Goal: Task Accomplishment & Management: Manage account settings

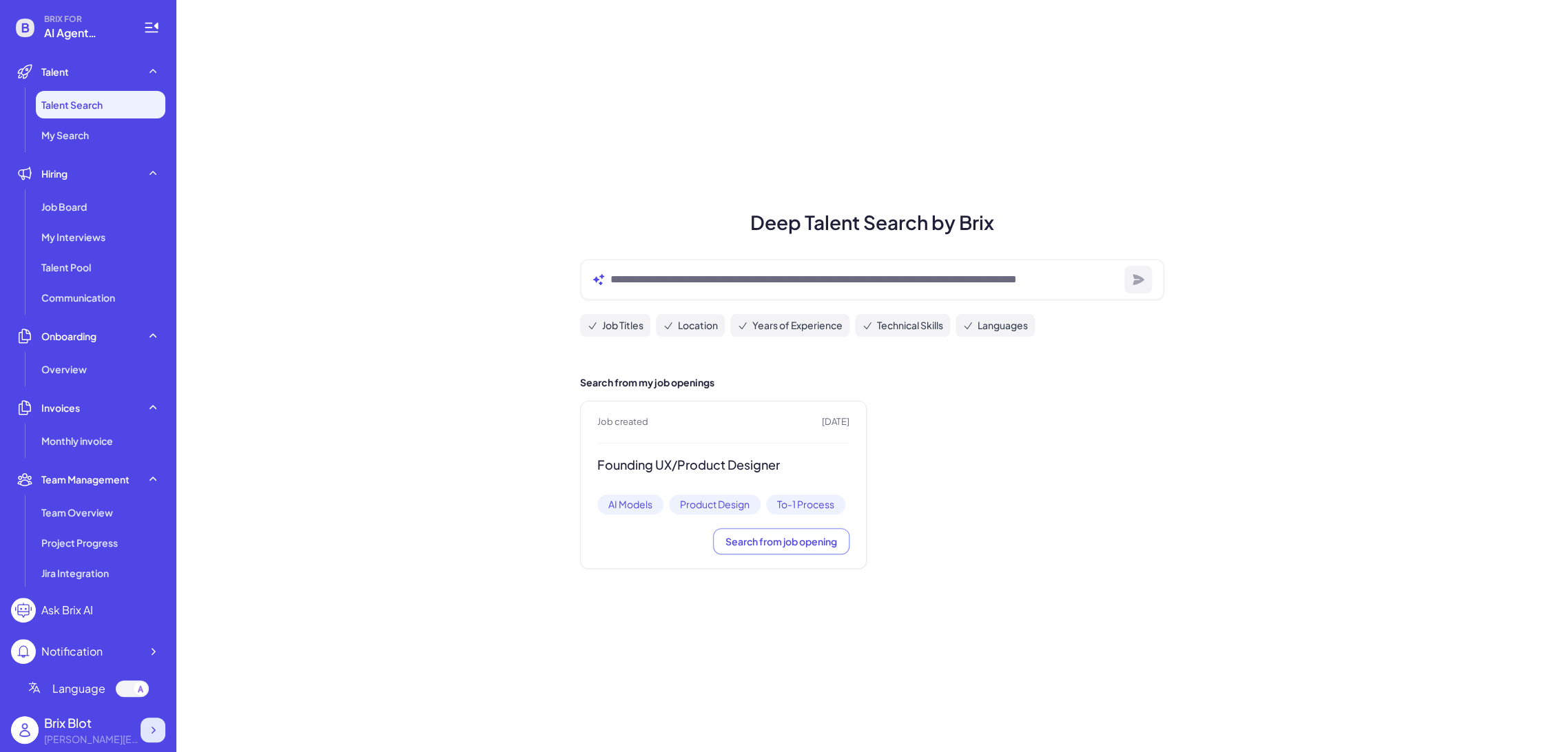
click at [150, 727] on icon at bounding box center [152, 730] width 14 height 13
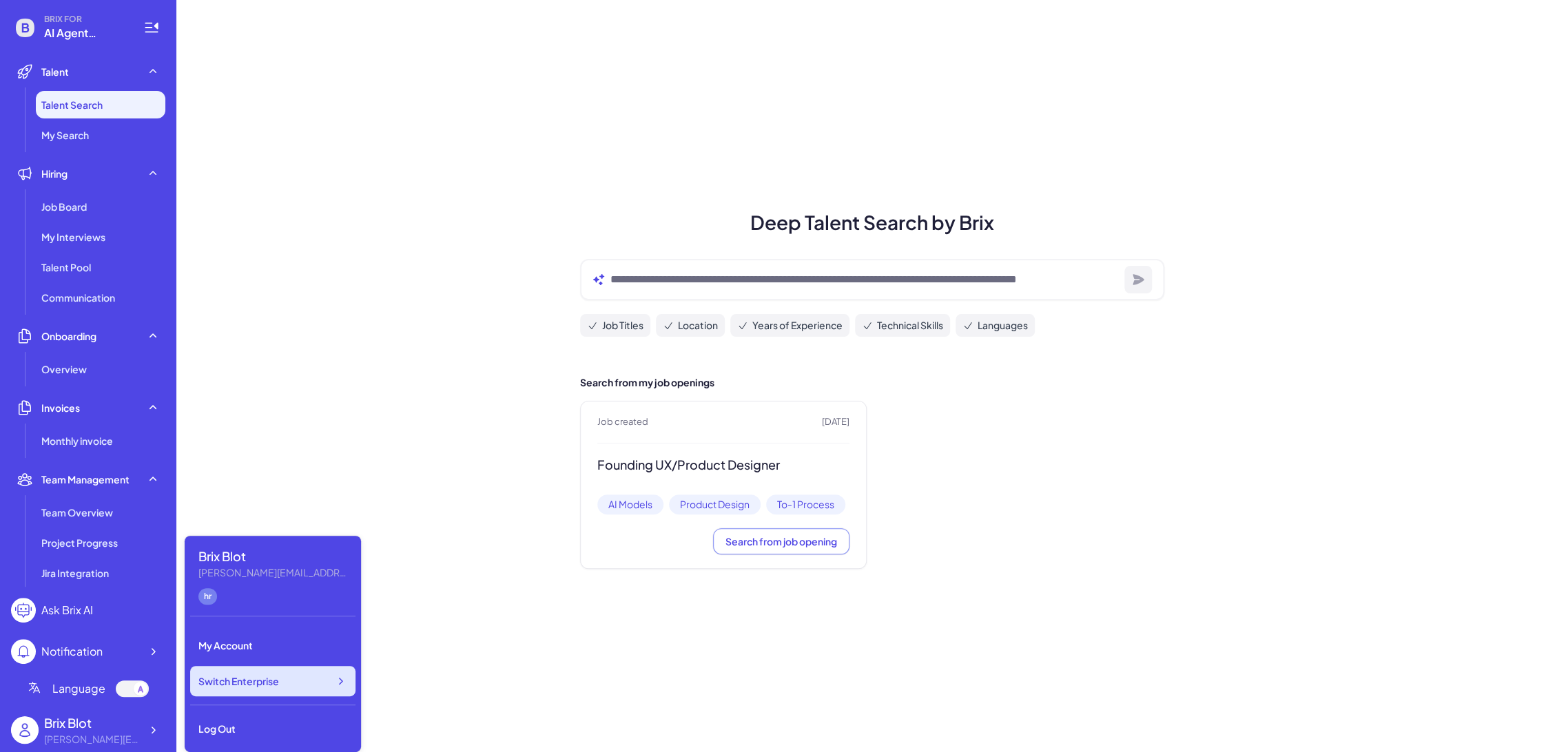
click at [322, 684] on div "Switch Enterprise" at bounding box center [272, 681] width 165 height 30
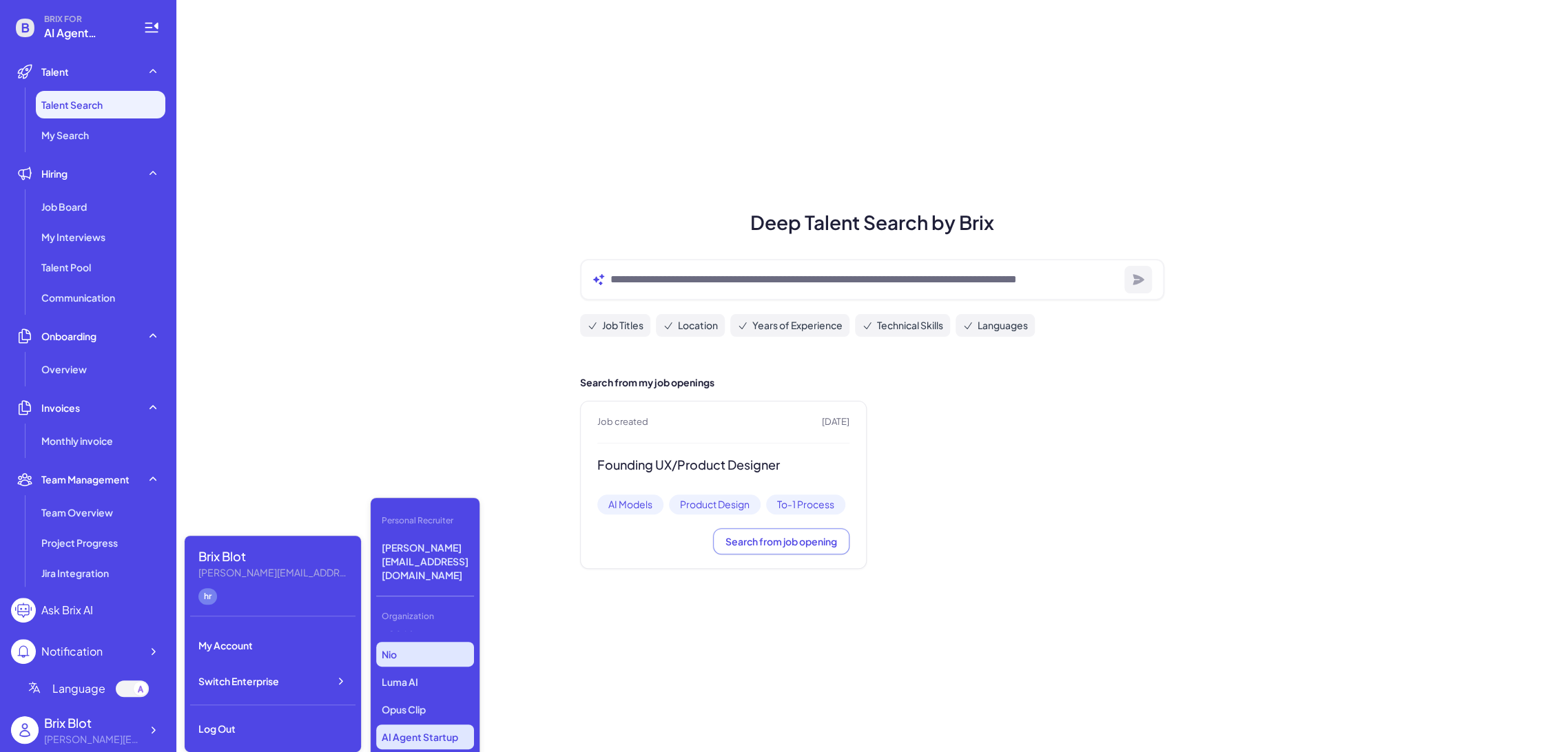
scroll to position [162, 0]
click at [428, 717] on p "LiveX AI" at bounding box center [424, 730] width 97 height 25
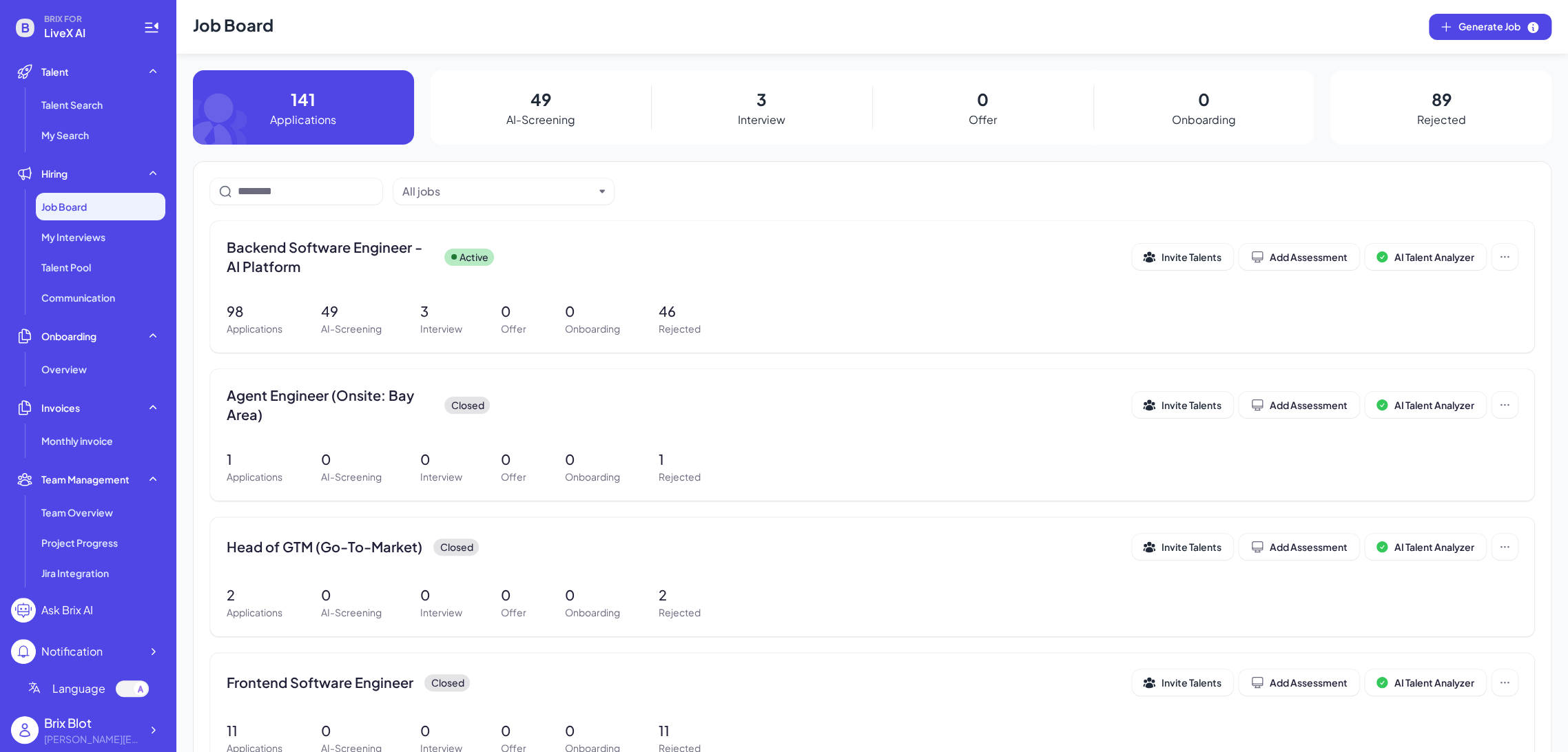
click at [547, 90] on p "49" at bounding box center [540, 99] width 20 height 25
click at [342, 244] on span "Backend Software Engineer - AI Platform" at bounding box center [330, 256] width 206 height 39
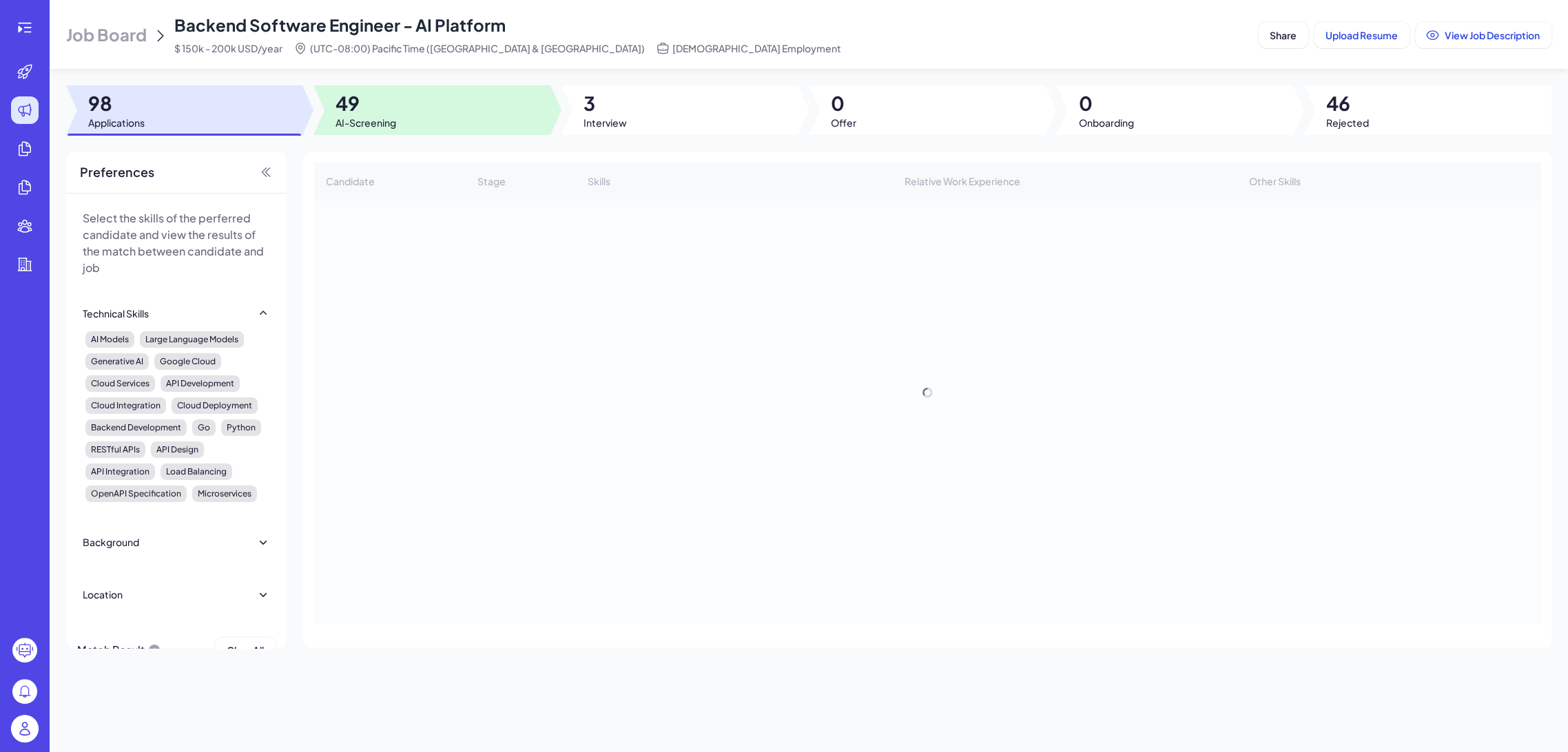
click at [427, 120] on div at bounding box center [431, 110] width 236 height 49
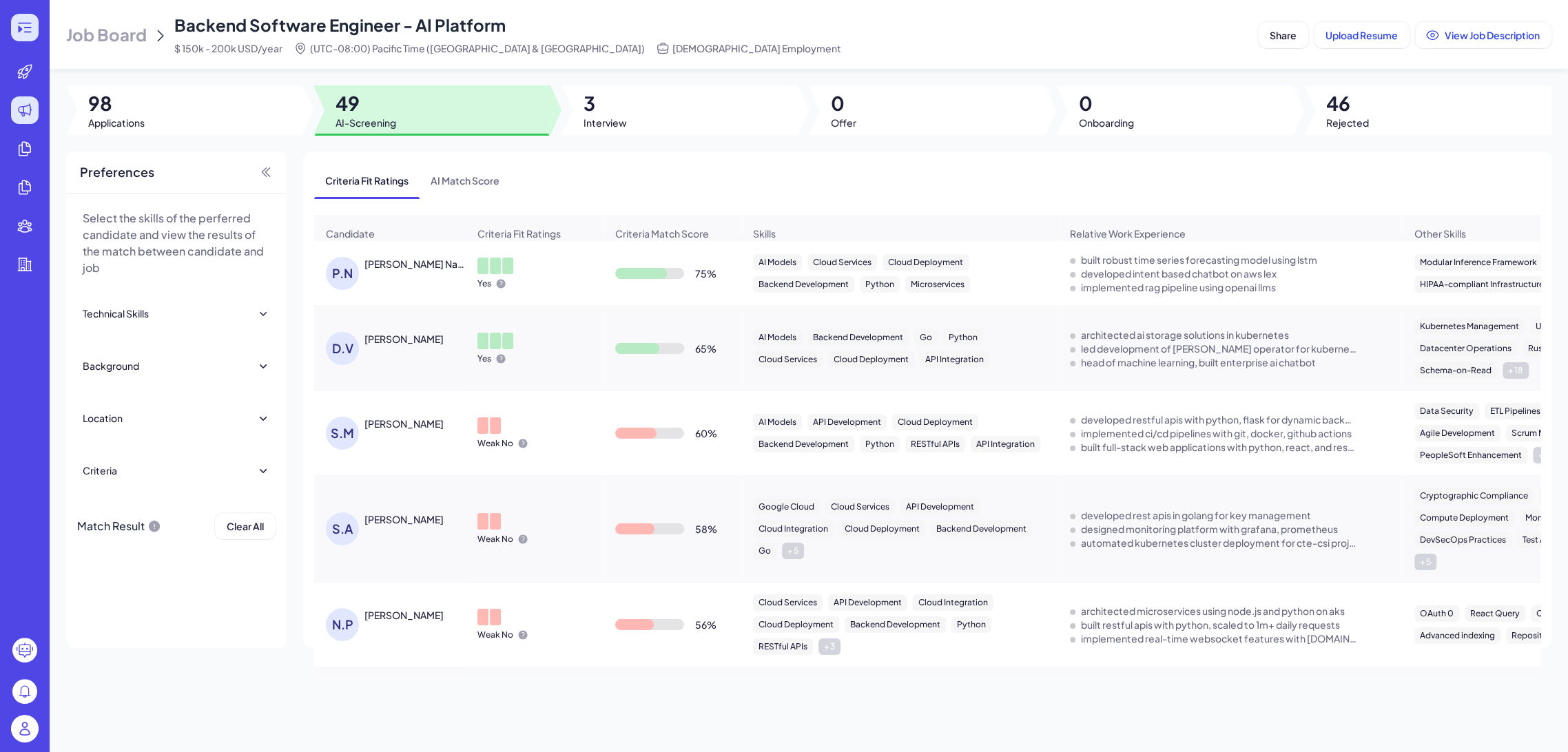
click at [35, 30] on div at bounding box center [24, 27] width 28 height 28
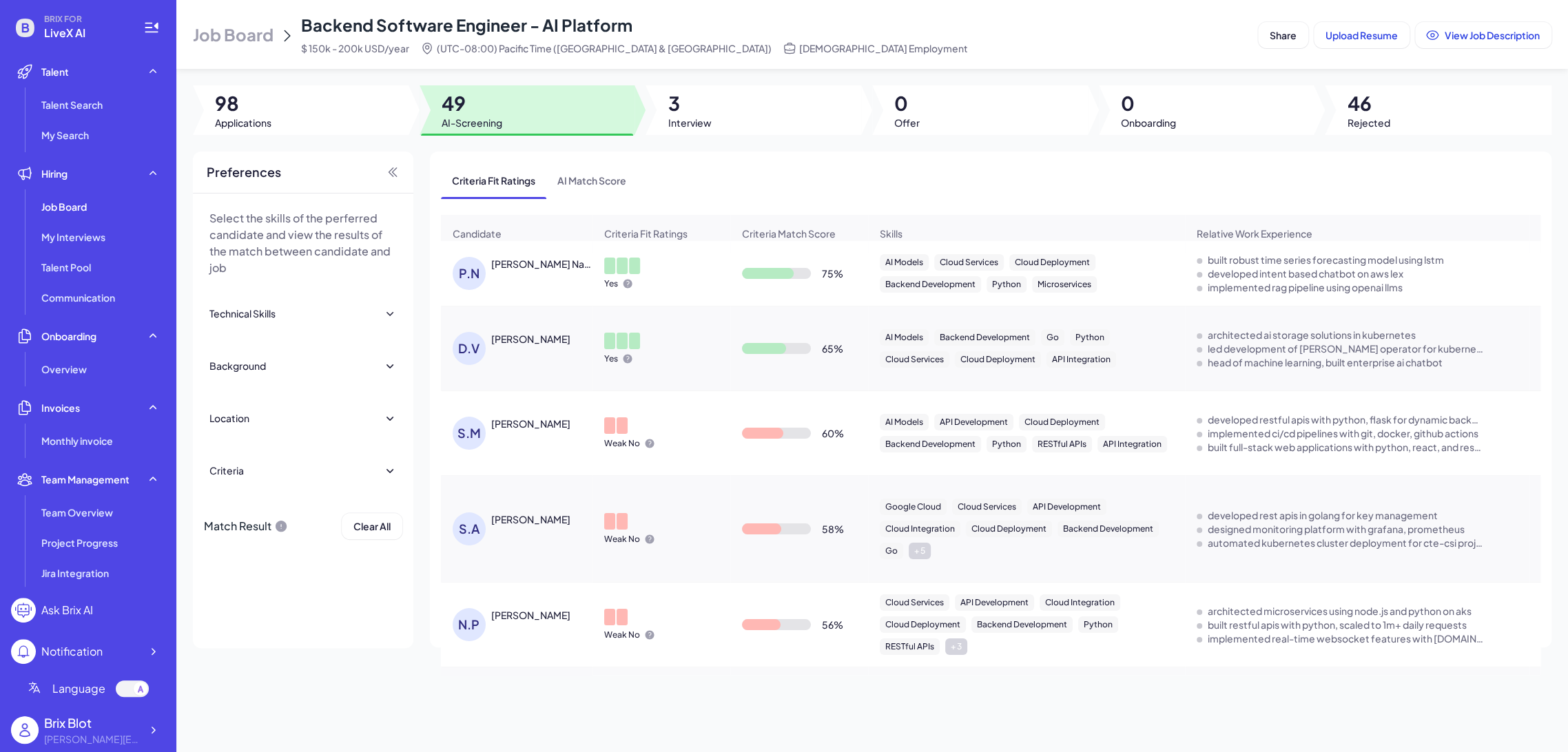
click at [509, 271] on div "Prakhar Naval" at bounding box center [542, 263] width 102 height 13
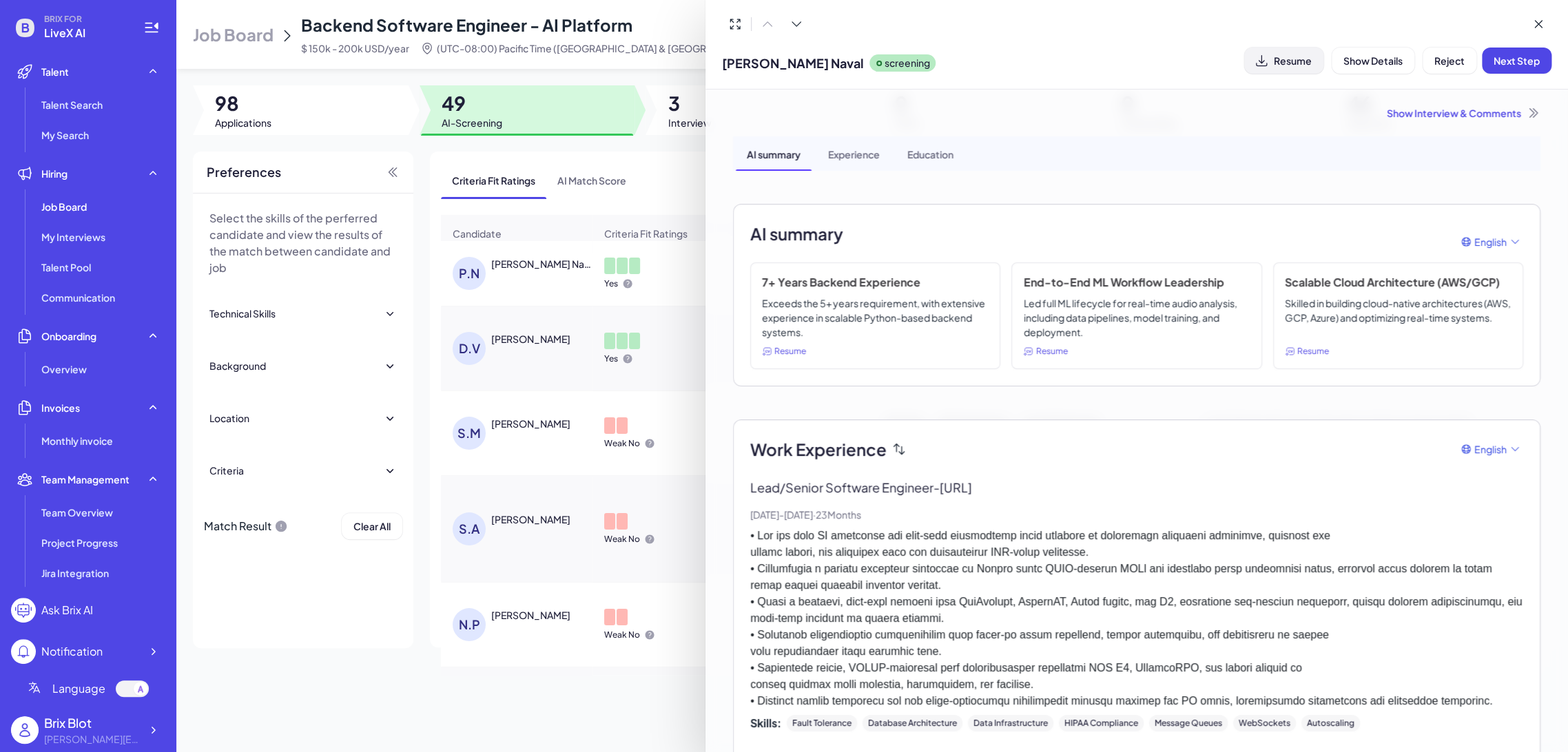
click at [1279, 63] on span "Resume" at bounding box center [1292, 60] width 38 height 13
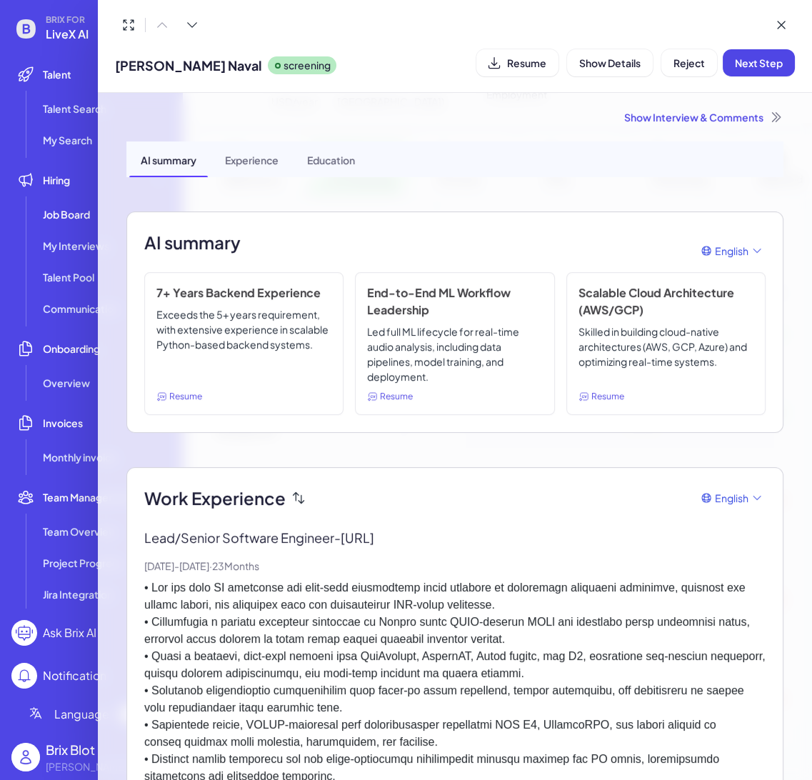
click at [68, 26] on div at bounding box center [406, 390] width 812 height 780
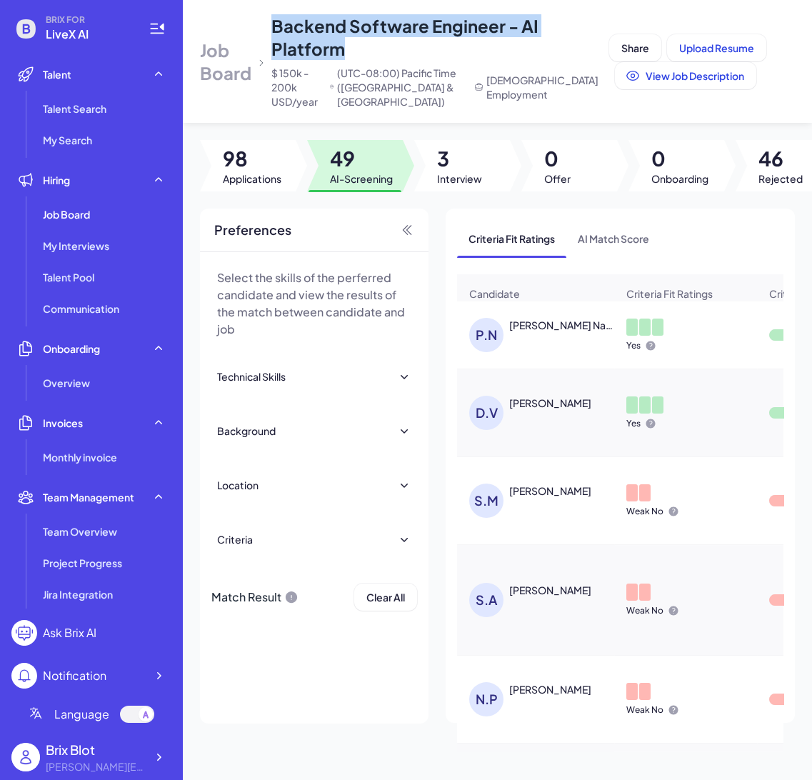
drag, startPoint x: 274, startPoint y: 23, endPoint x: 452, endPoint y: 44, distance: 179.2
click at [452, 44] on div "Backend Software Engineer - AI Platform $ 150k - 200k USD/year (UTC-08:00) Paci…" at bounding box center [437, 61] width 332 height 94
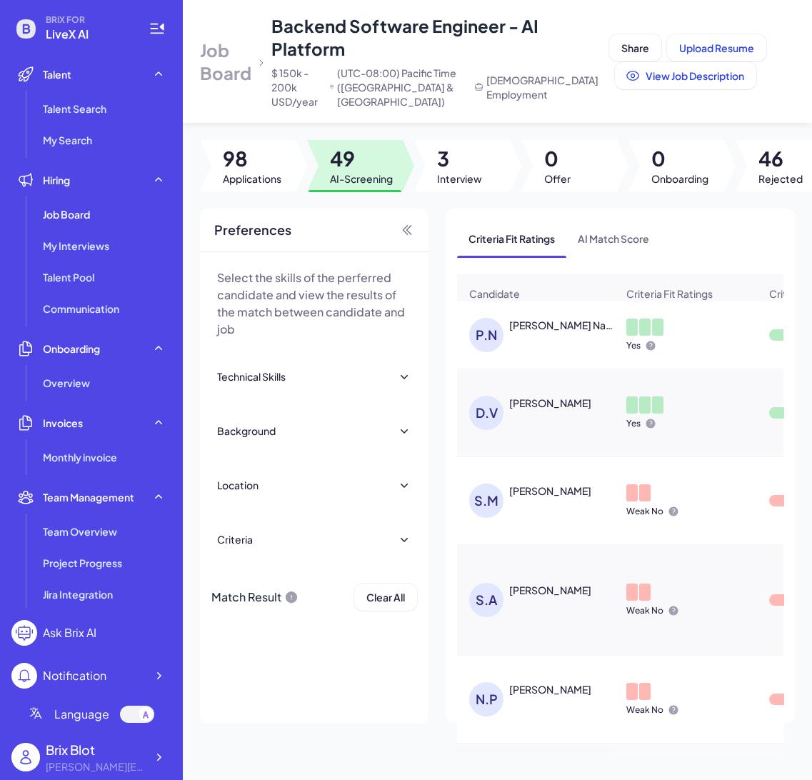
click at [366, 186] on span "AI-Screening" at bounding box center [361, 178] width 63 height 14
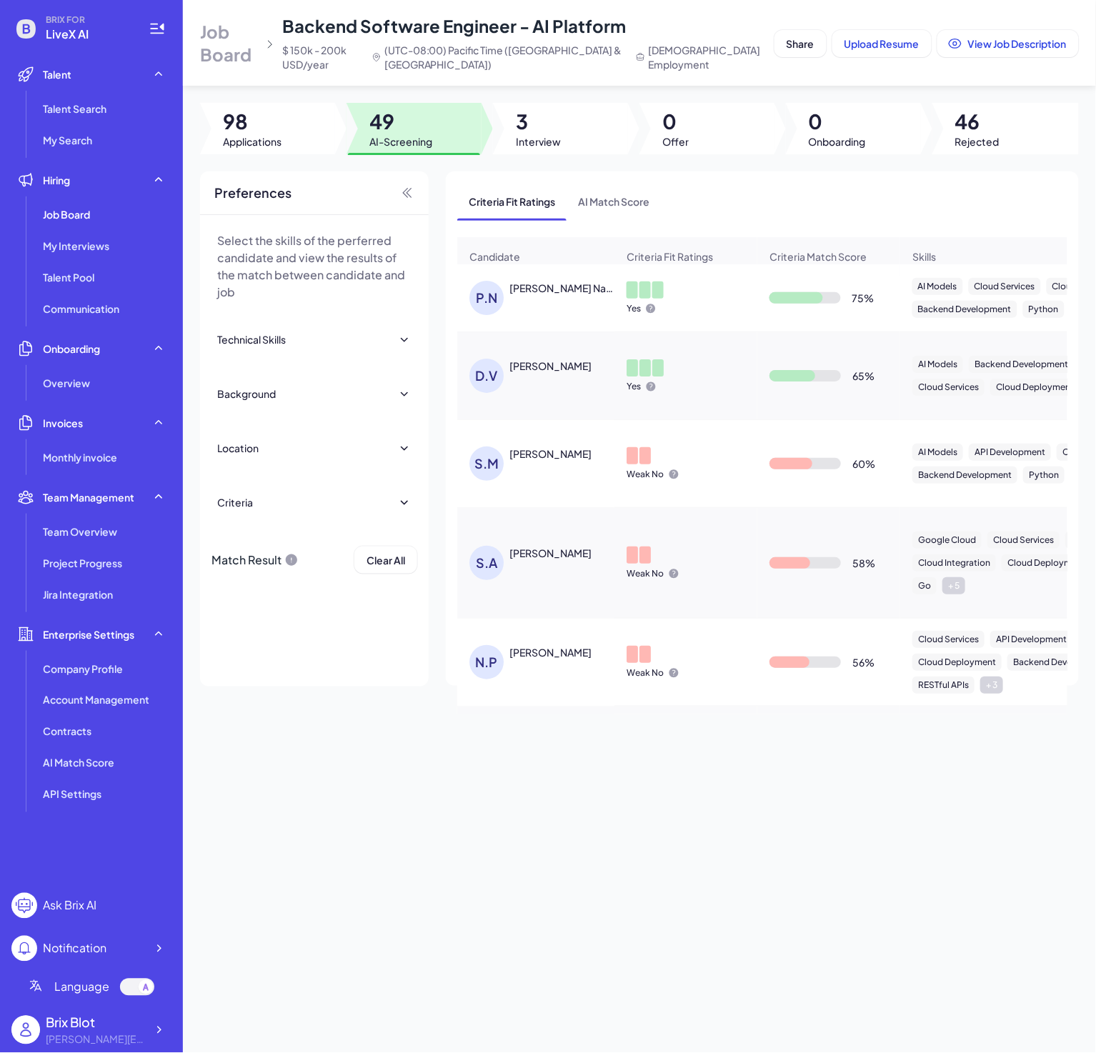
click at [548, 295] on div "Prakhar Naval" at bounding box center [562, 288] width 106 height 14
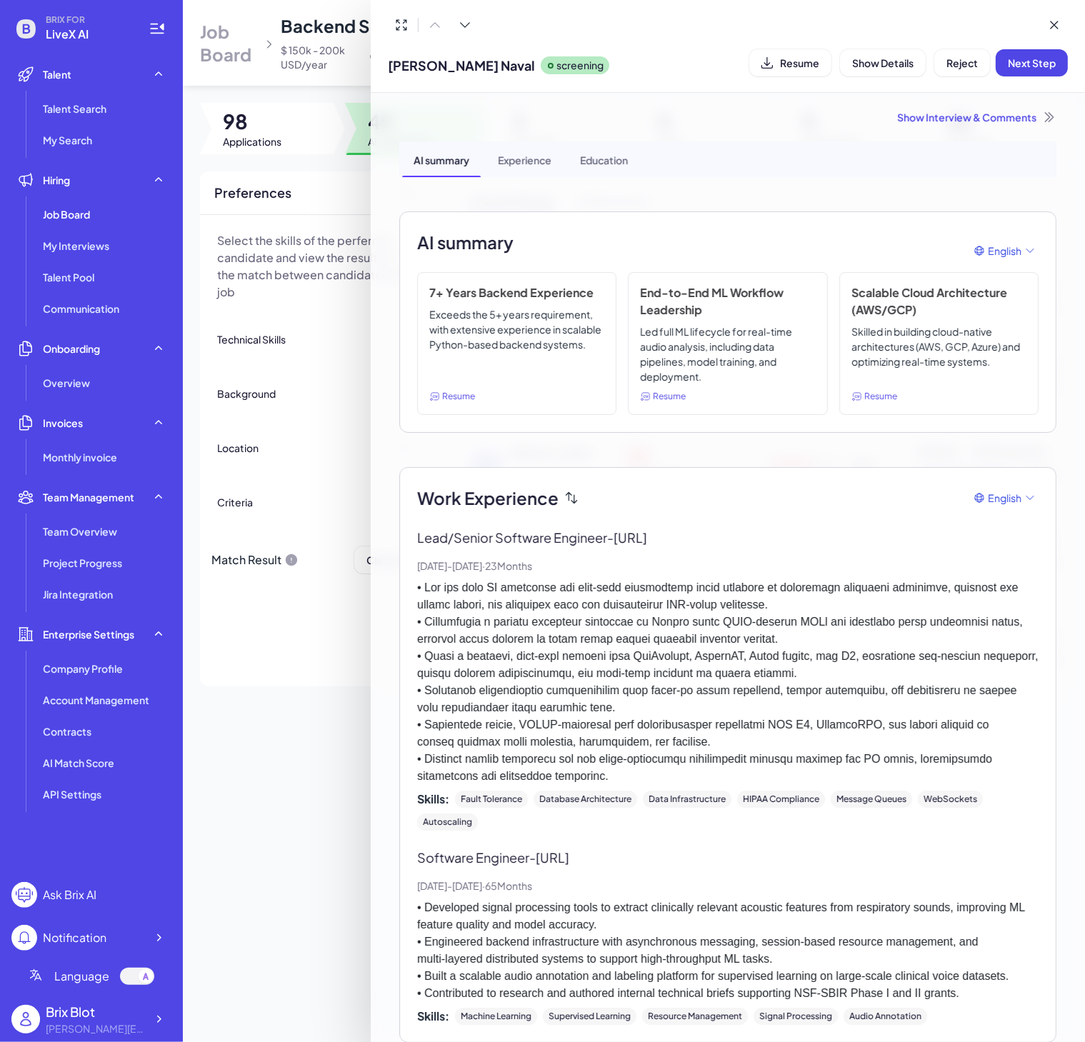
click at [914, 117] on div "Show Interview & Comments" at bounding box center [727, 117] width 657 height 14
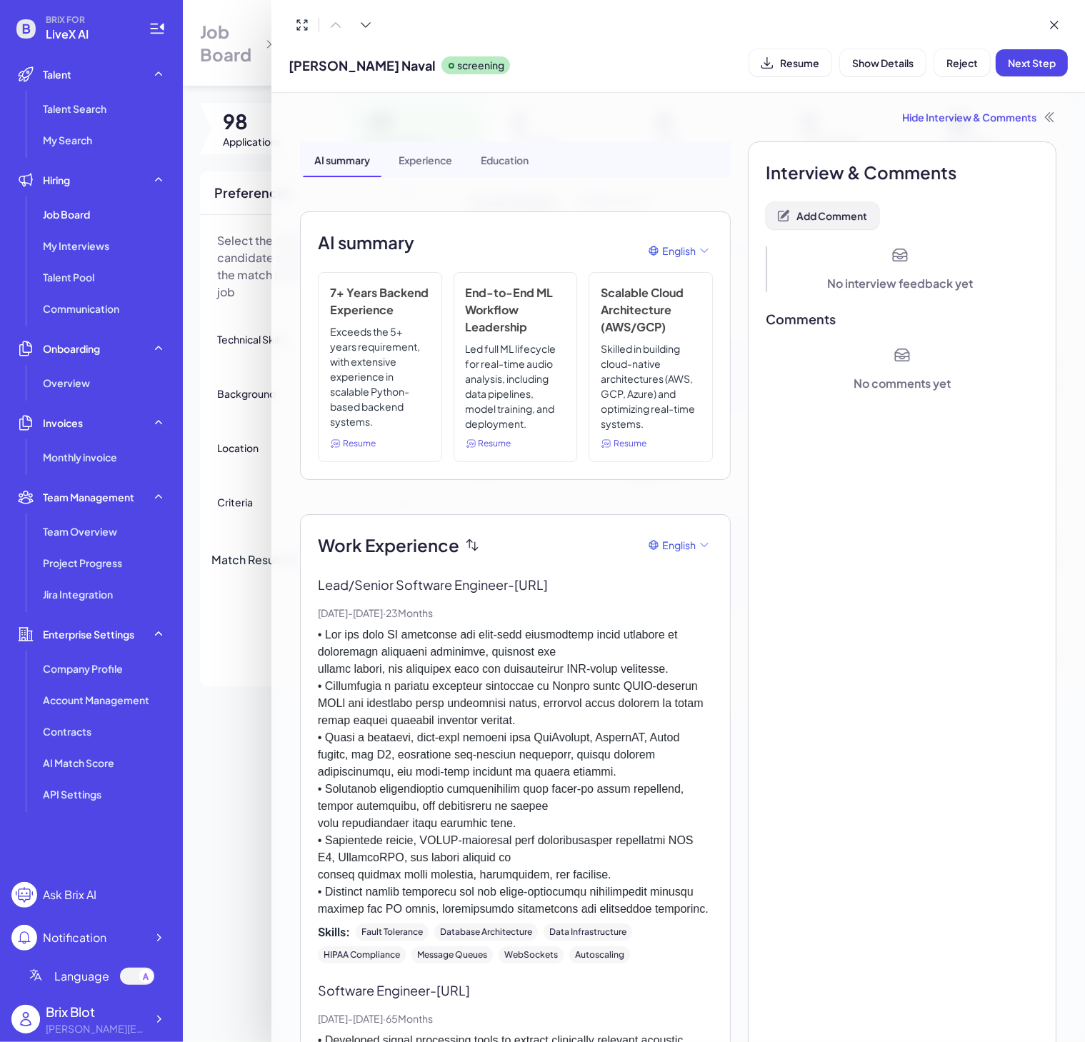
click at [811, 216] on span "Add Comment" at bounding box center [831, 215] width 71 height 13
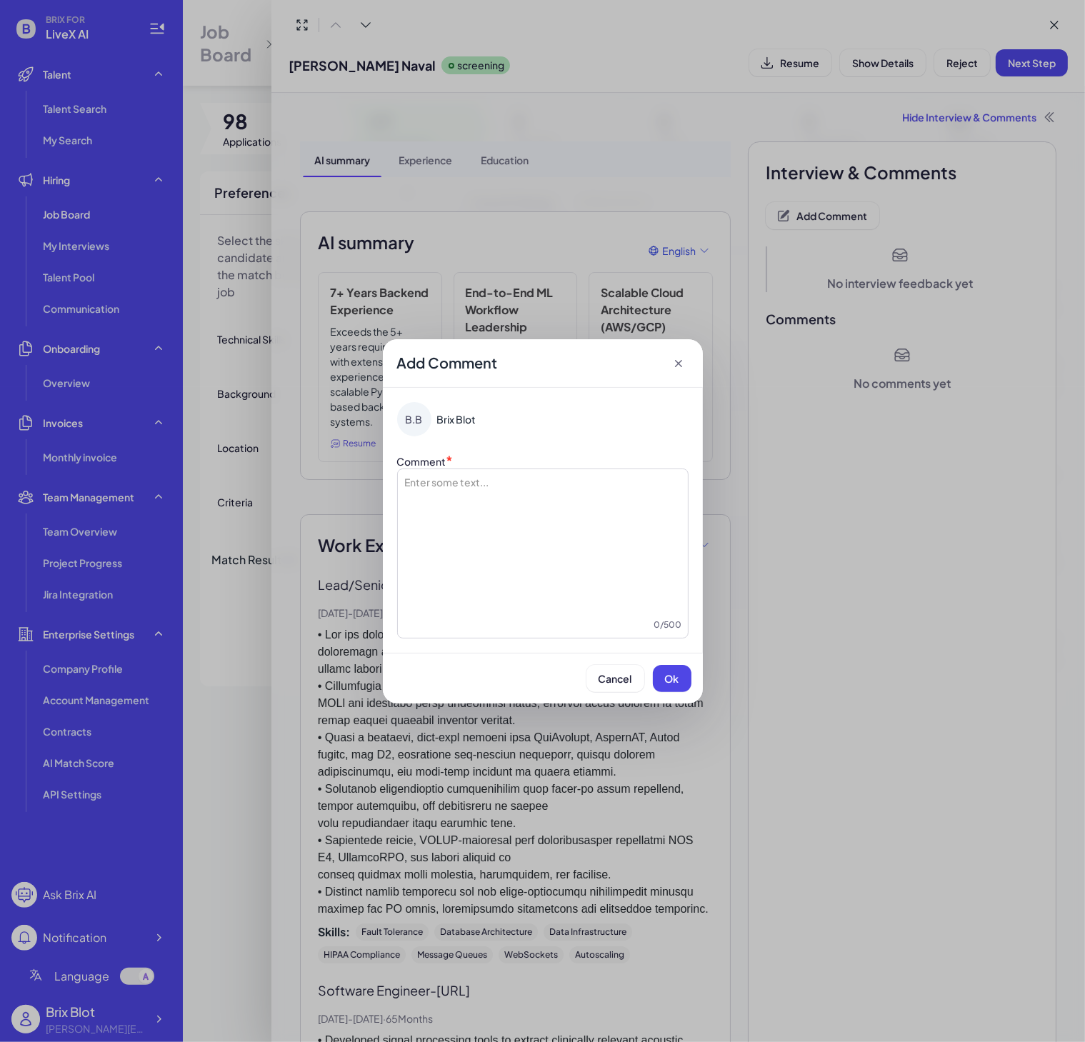
click at [516, 509] on div at bounding box center [543, 546] width 279 height 143
click at [590, 481] on p "**********" at bounding box center [543, 482] width 279 height 14
drag, startPoint x: 519, startPoint y: 516, endPoint x: 404, endPoint y: 487, distance: 119.2
click at [404, 487] on div "**********" at bounding box center [543, 546] width 279 height 143
click at [521, 540] on div "**********" at bounding box center [543, 546] width 279 height 143
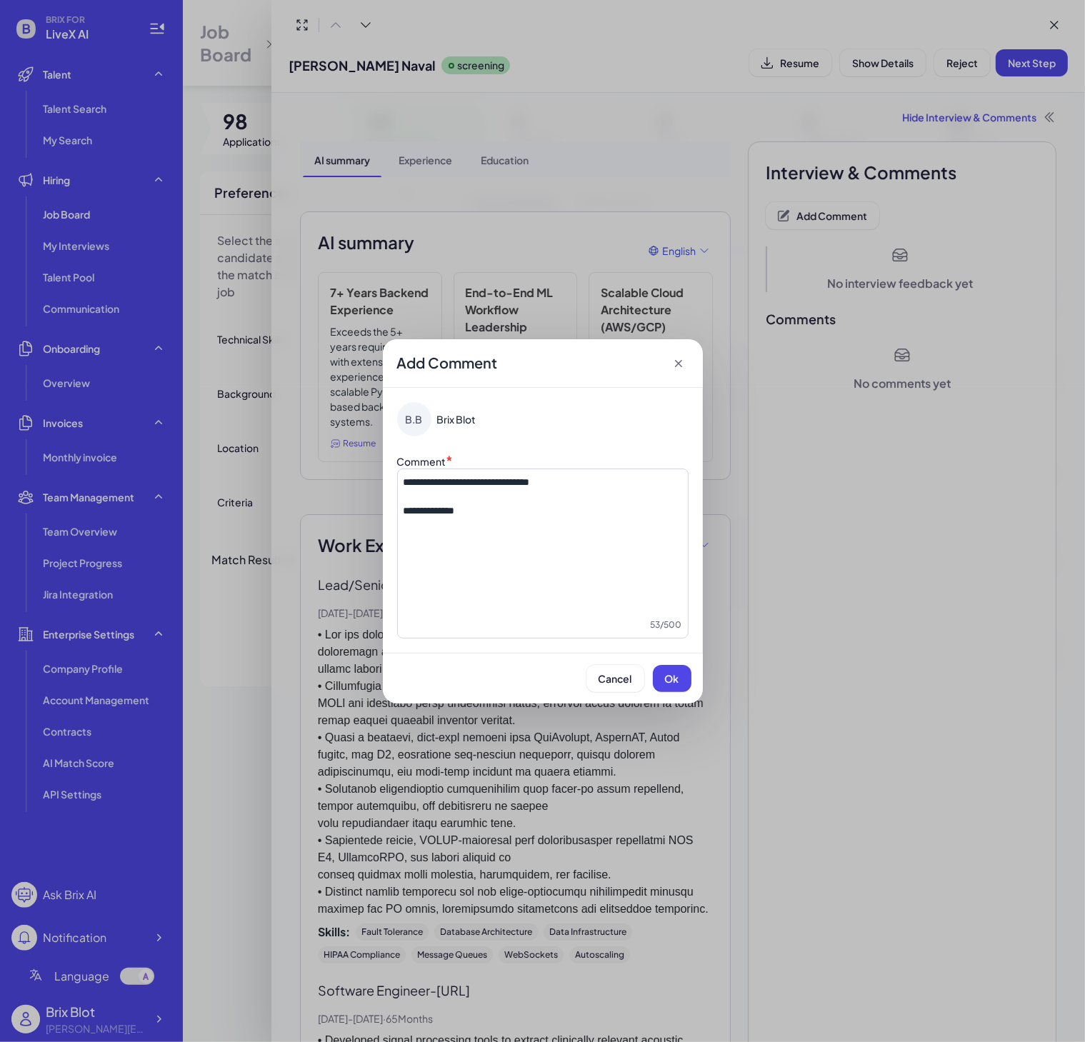
drag, startPoint x: 574, startPoint y: 512, endPoint x: 615, endPoint y: 570, distance: 71.2
click at [574, 512] on p "**********" at bounding box center [543, 511] width 279 height 14
click at [655, 676] on button "Ok" at bounding box center [672, 678] width 39 height 27
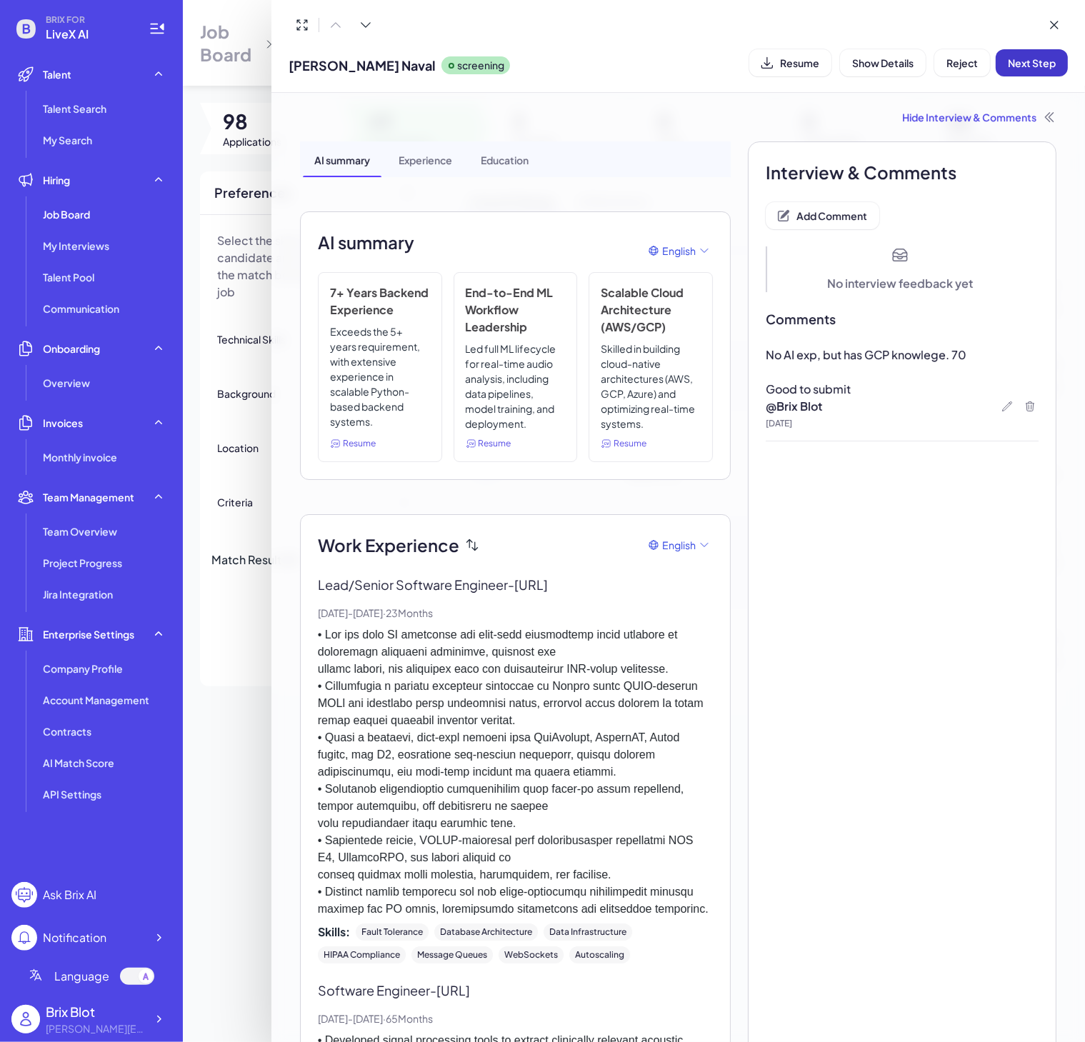
click at [1041, 69] on button "Next Step" at bounding box center [1032, 62] width 72 height 27
click at [250, 311] on div at bounding box center [542, 521] width 1085 height 1042
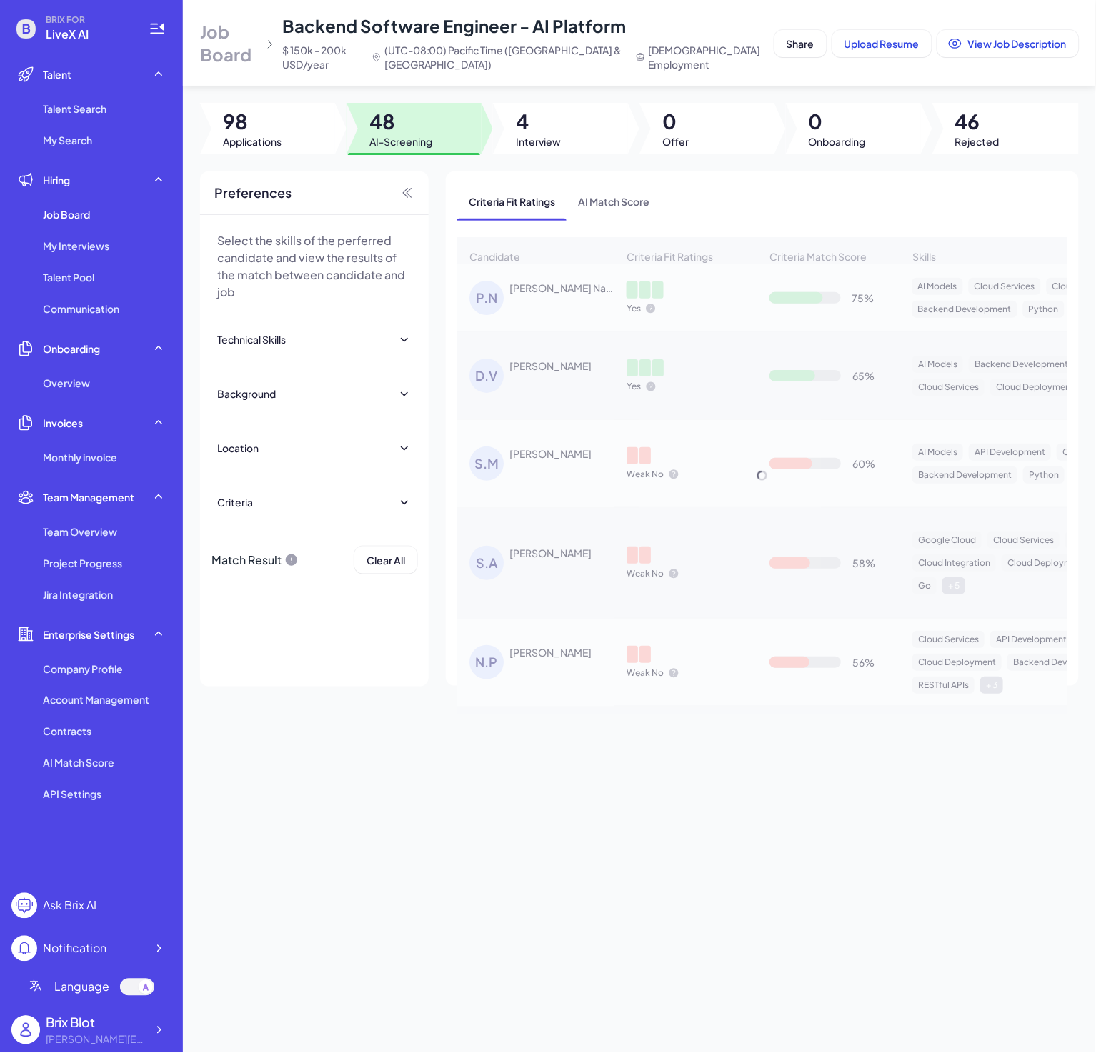
click at [488, 287] on div "Candidate Criteria Fit Ratings Criteria Match Score Skills Relative Work Experi…" at bounding box center [762, 475] width 610 height 477
click at [341, 640] on div "Select the skills of the perferred candidate and view the results of the match …" at bounding box center [314, 450] width 229 height 471
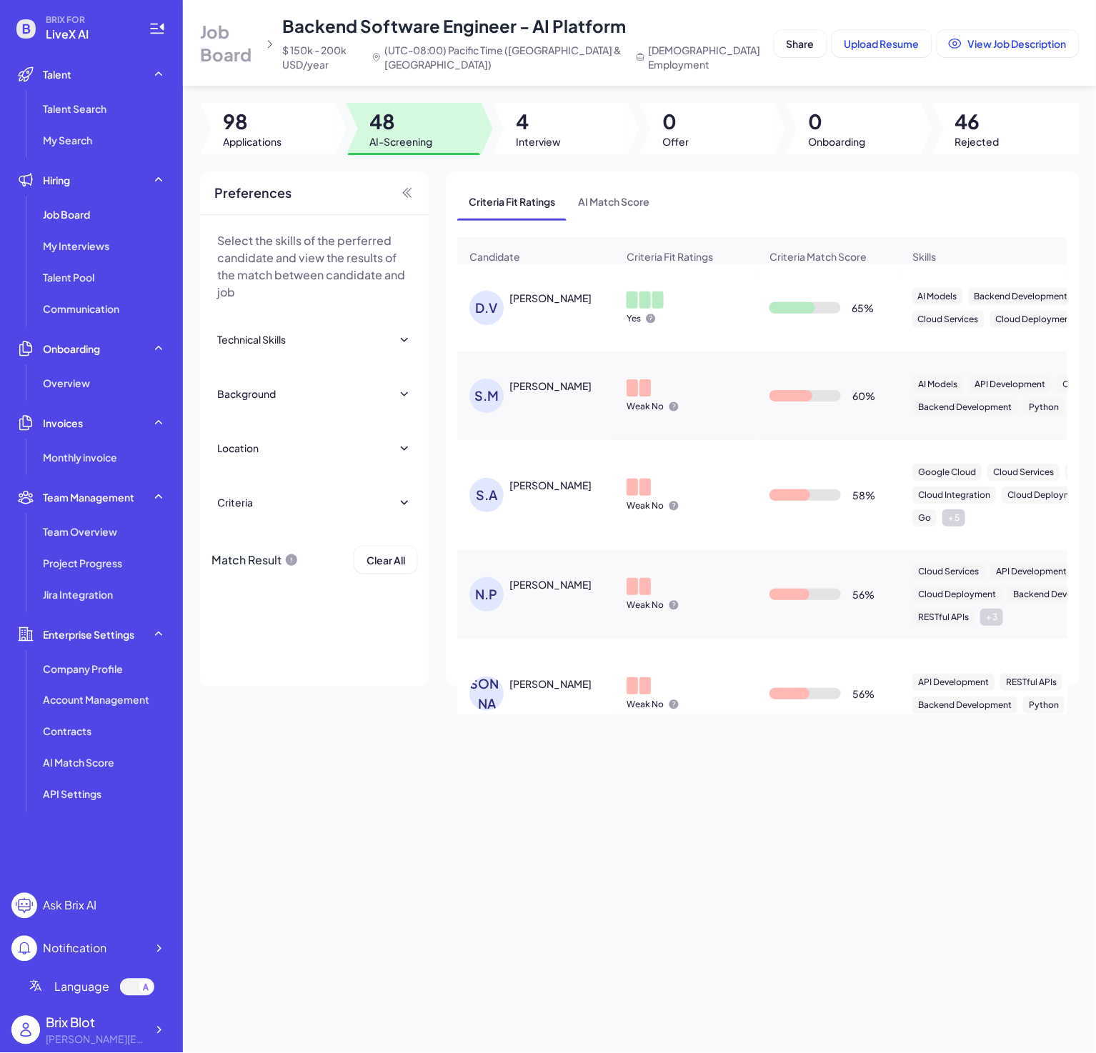
click at [539, 305] on div "Daniel Valdivia Milanes" at bounding box center [550, 298] width 82 height 14
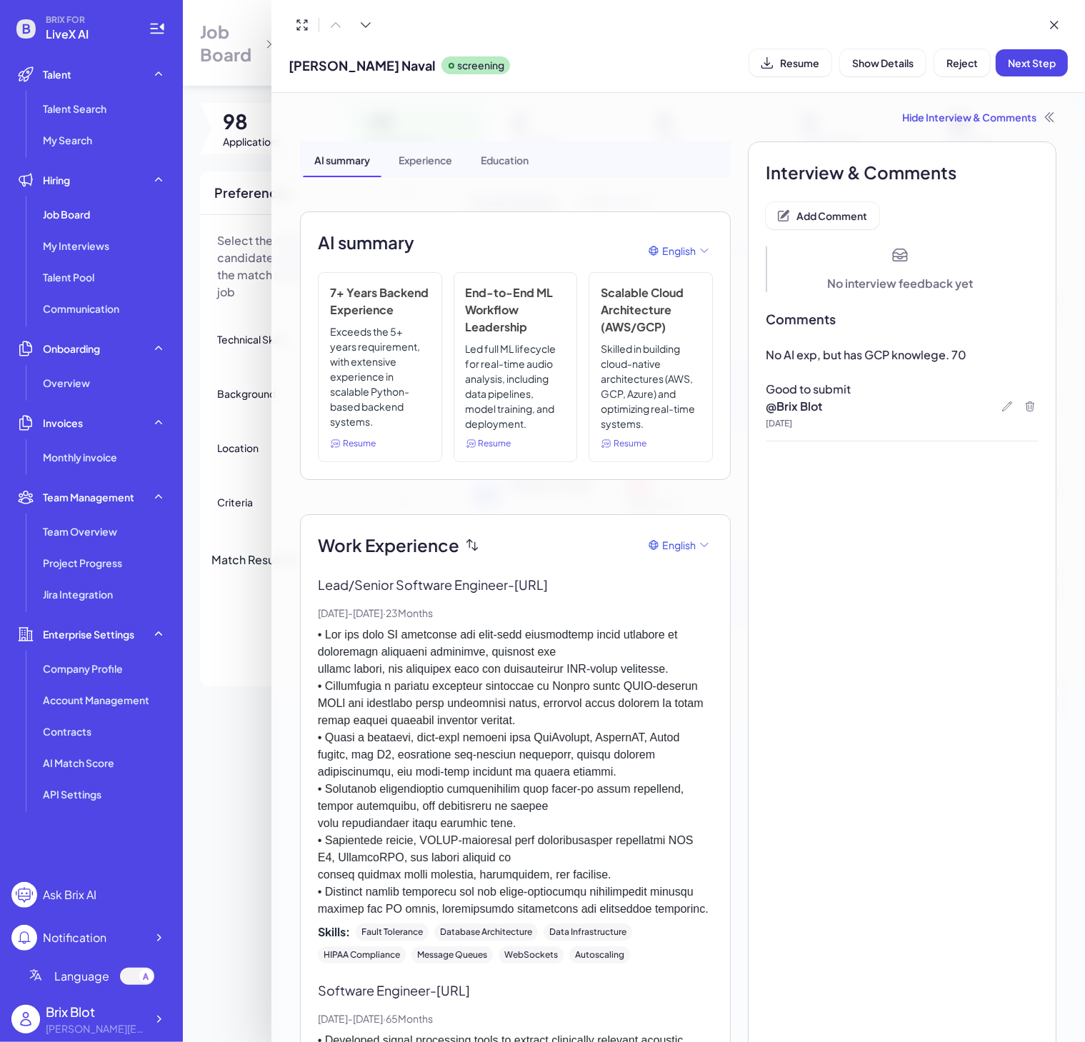
click at [251, 629] on div at bounding box center [542, 521] width 1085 height 1042
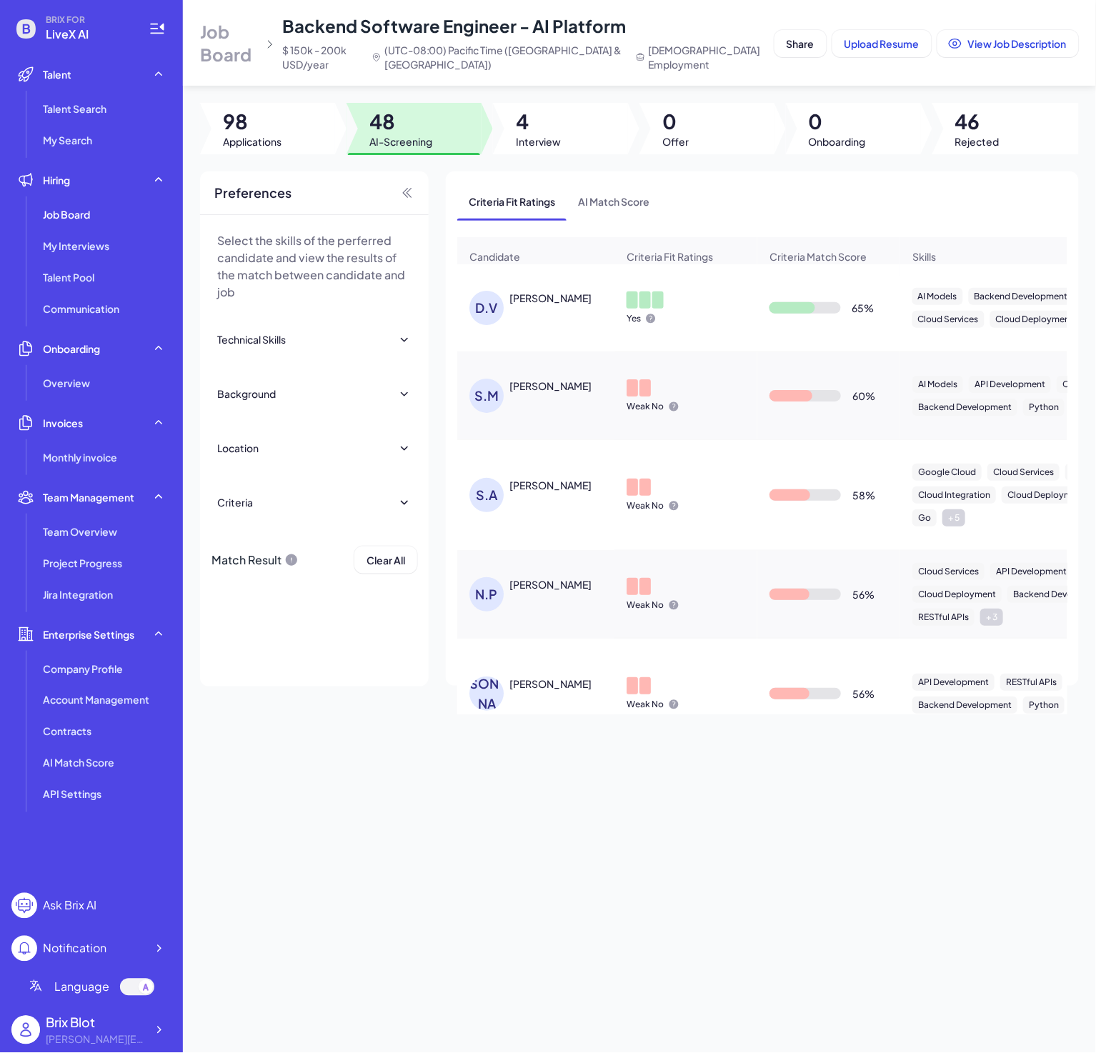
click at [521, 305] on div "Daniel Valdivia Milanes" at bounding box center [550, 298] width 82 height 14
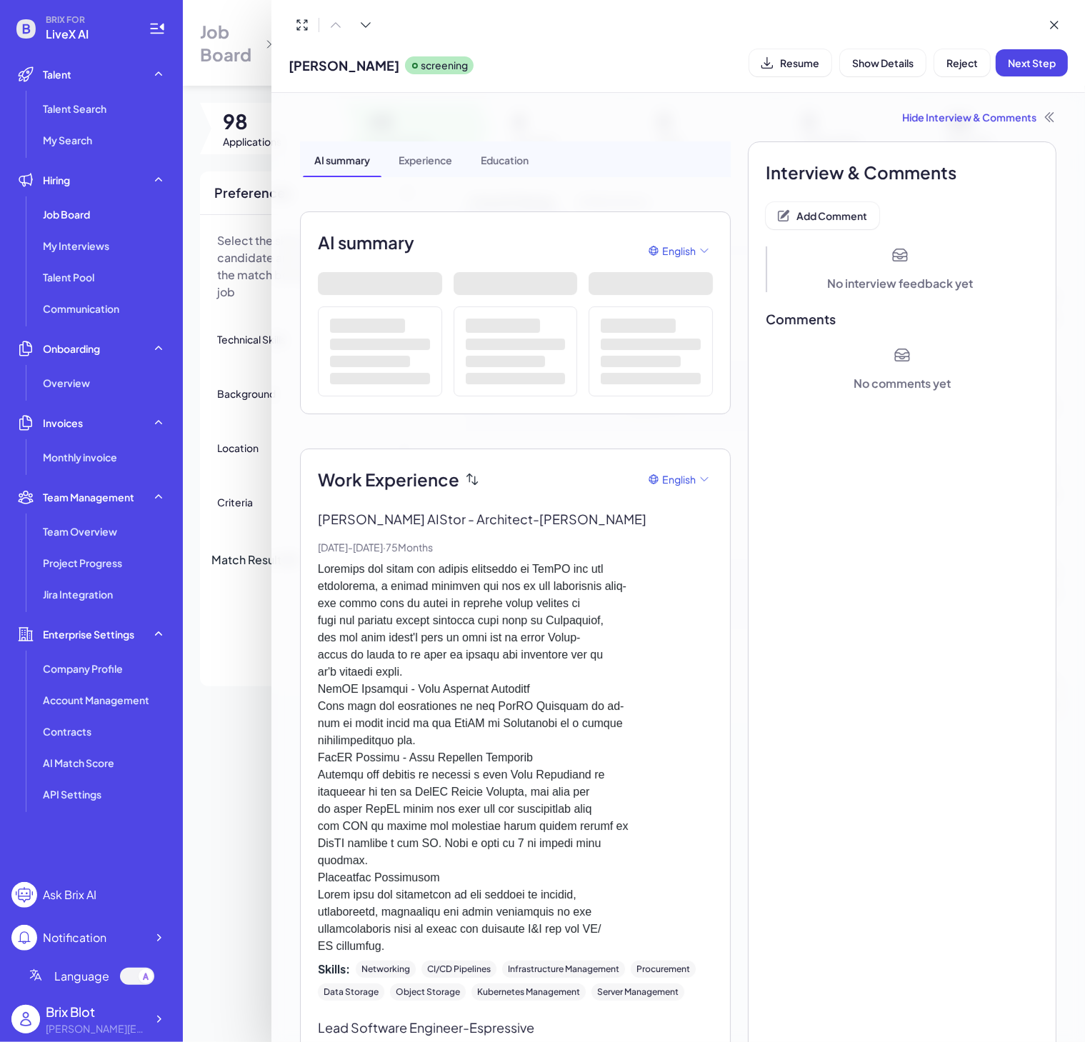
click at [245, 681] on div at bounding box center [542, 521] width 1085 height 1042
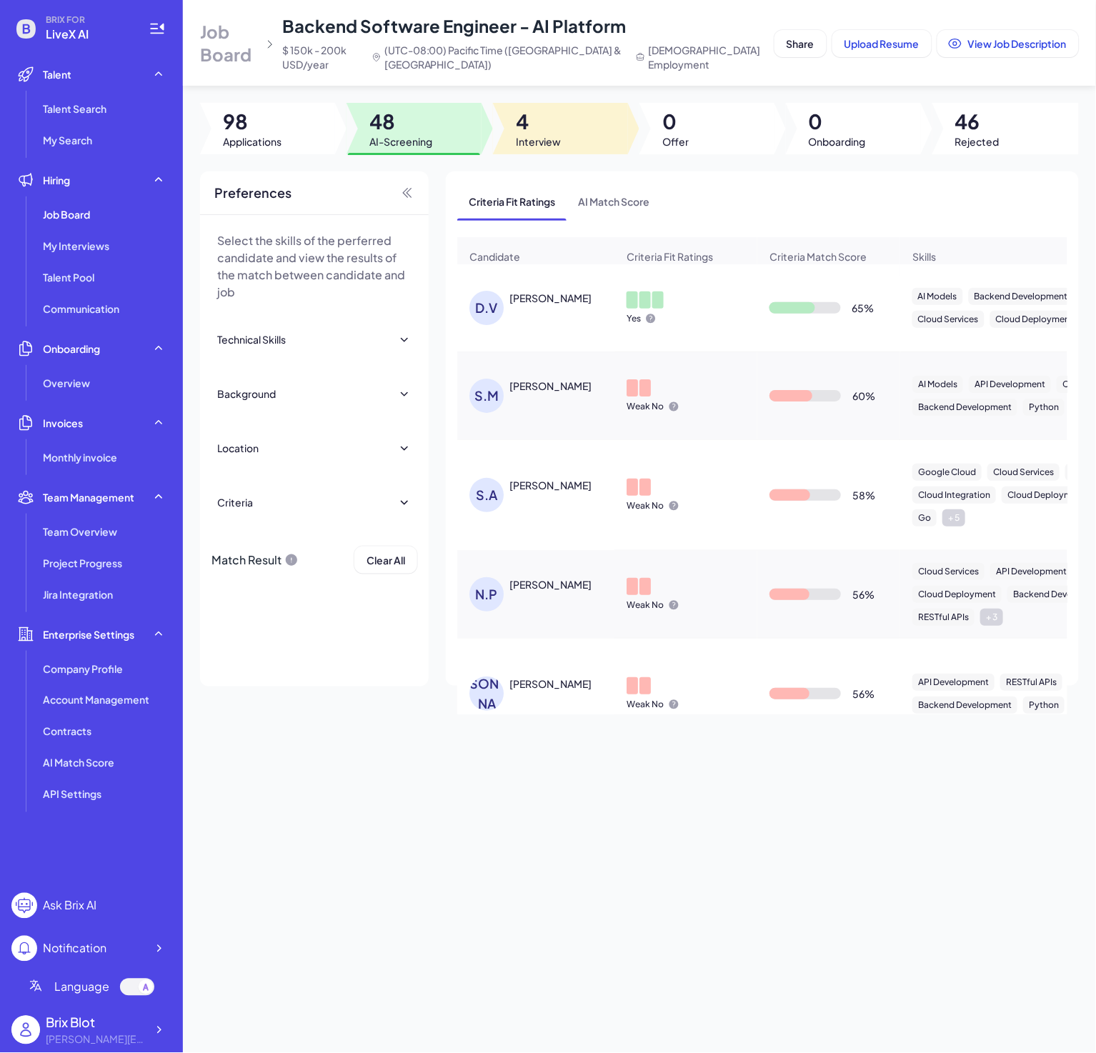
click at [541, 135] on span "Interview" at bounding box center [538, 141] width 45 height 14
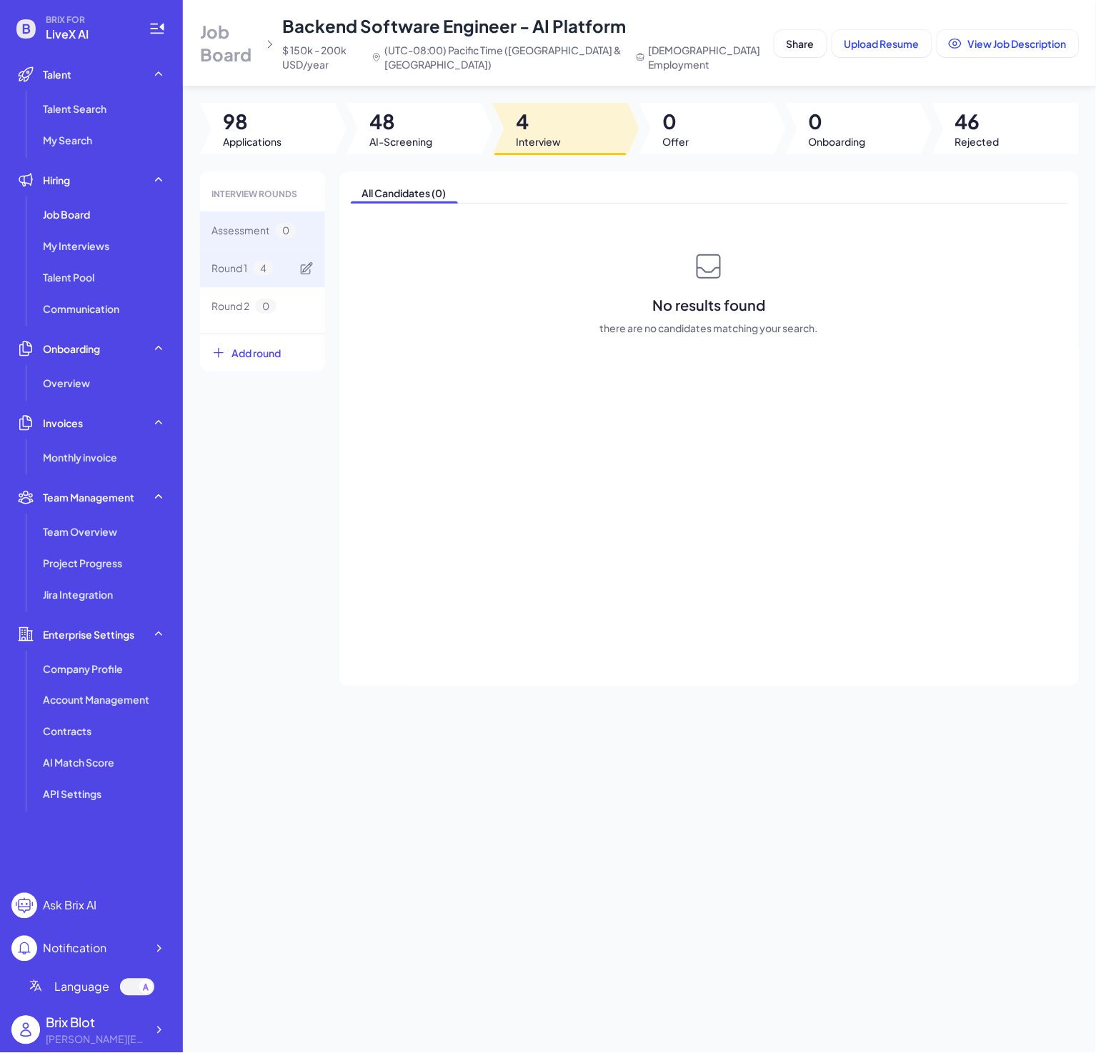
click at [212, 274] on span "Round 1" at bounding box center [229, 268] width 36 height 15
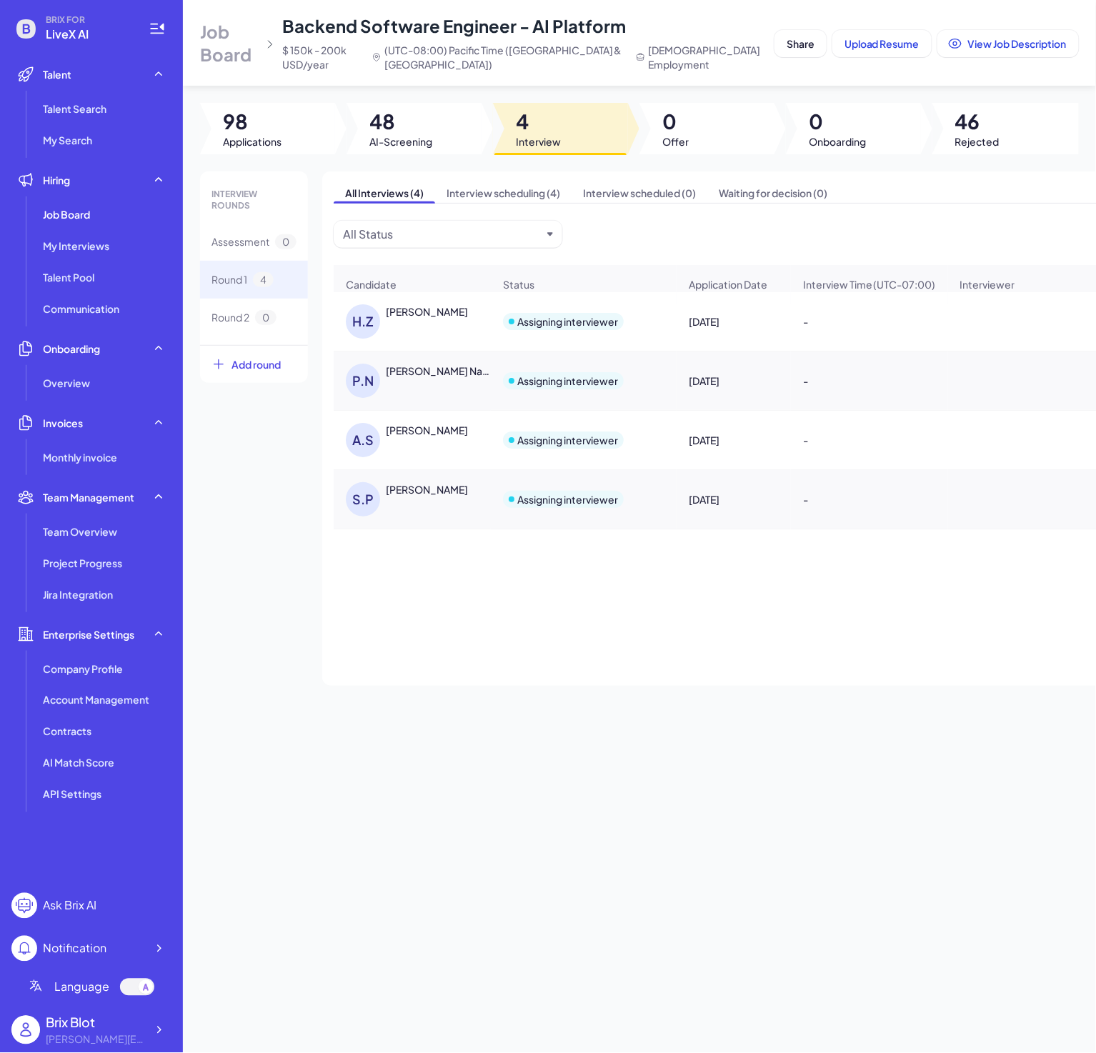
click at [428, 378] on div "Prakhar Naval" at bounding box center [439, 371] width 106 height 14
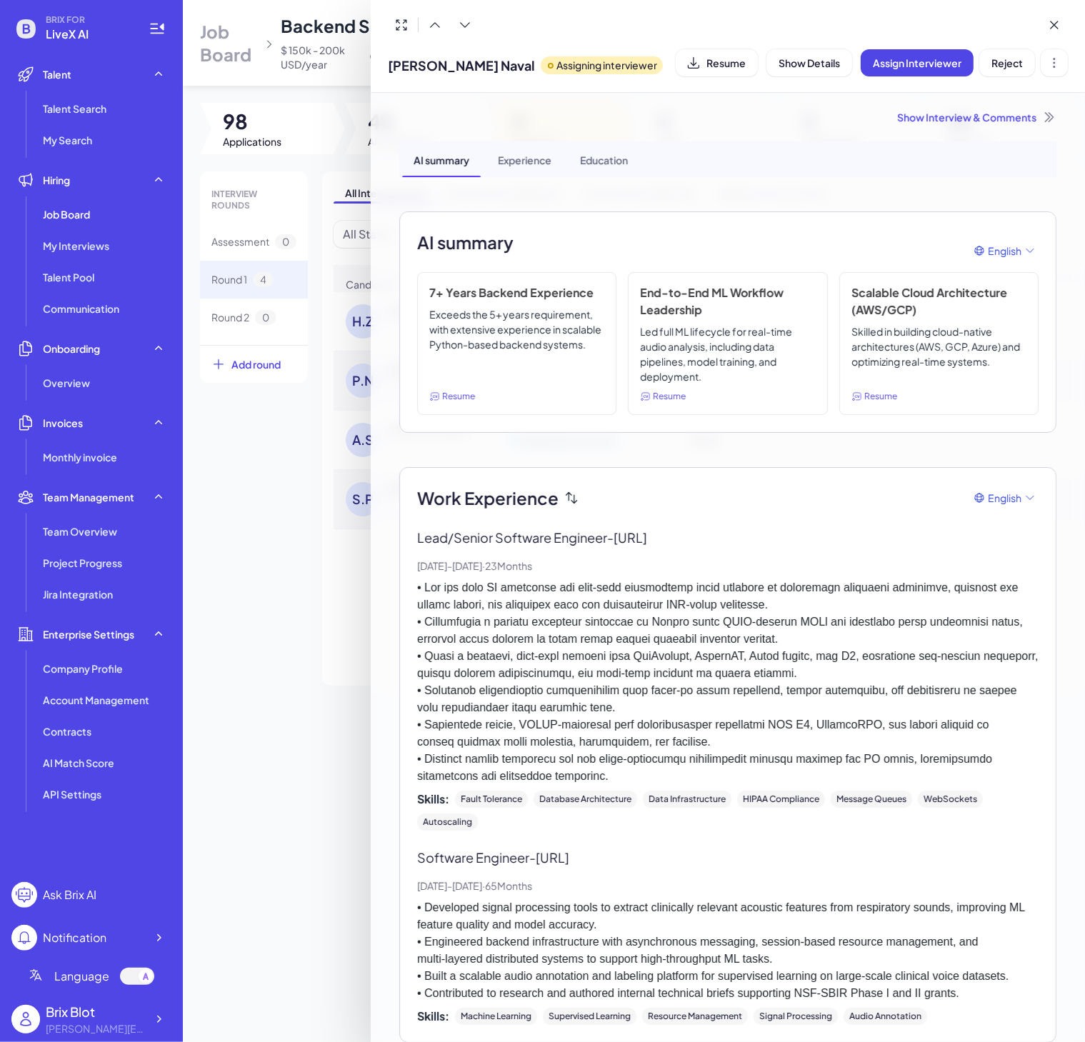
click at [284, 534] on div at bounding box center [542, 521] width 1085 height 1042
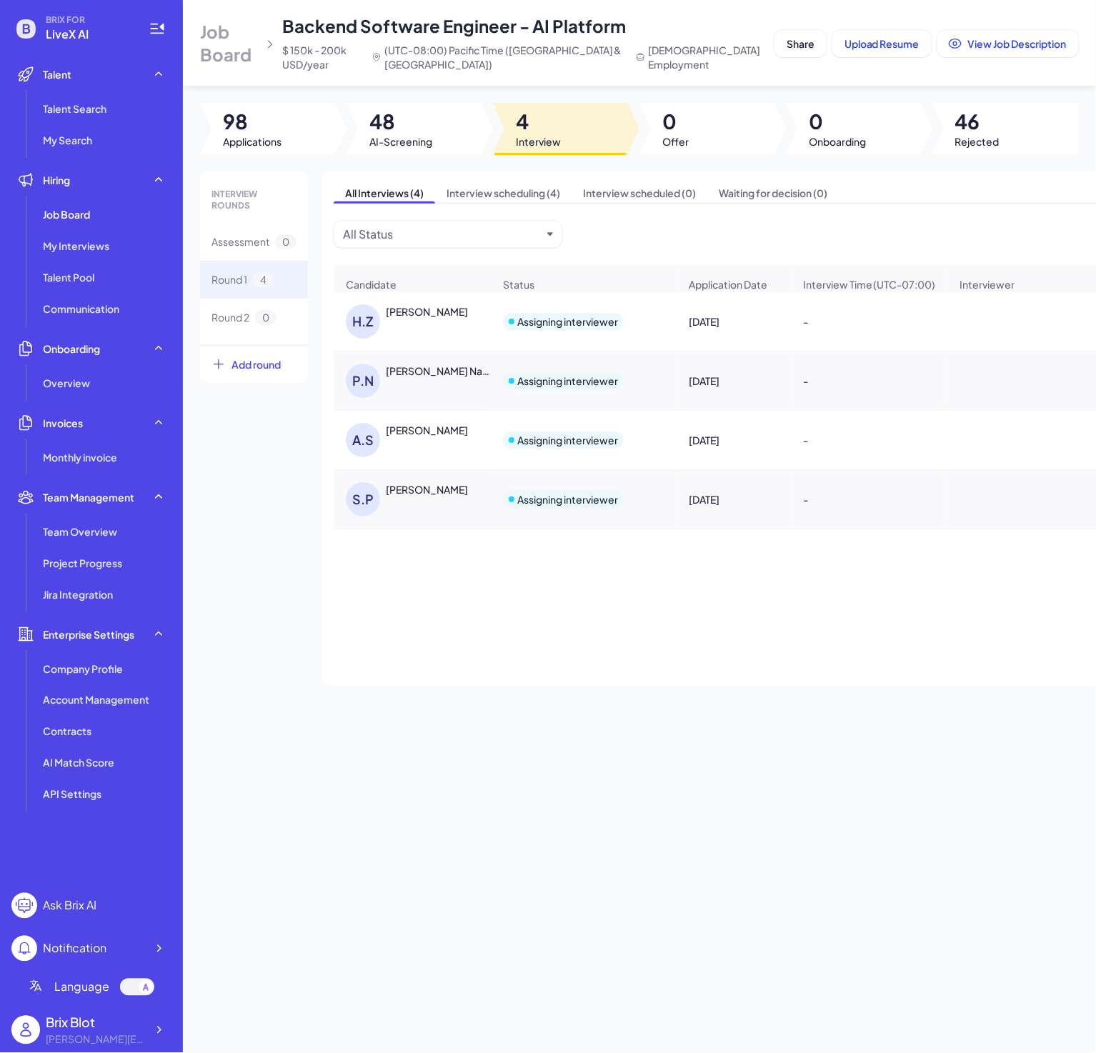
click at [427, 374] on div "P.N Prakhar Naval" at bounding box center [412, 380] width 156 height 57
click at [421, 378] on div "Prakhar Naval" at bounding box center [439, 371] width 106 height 14
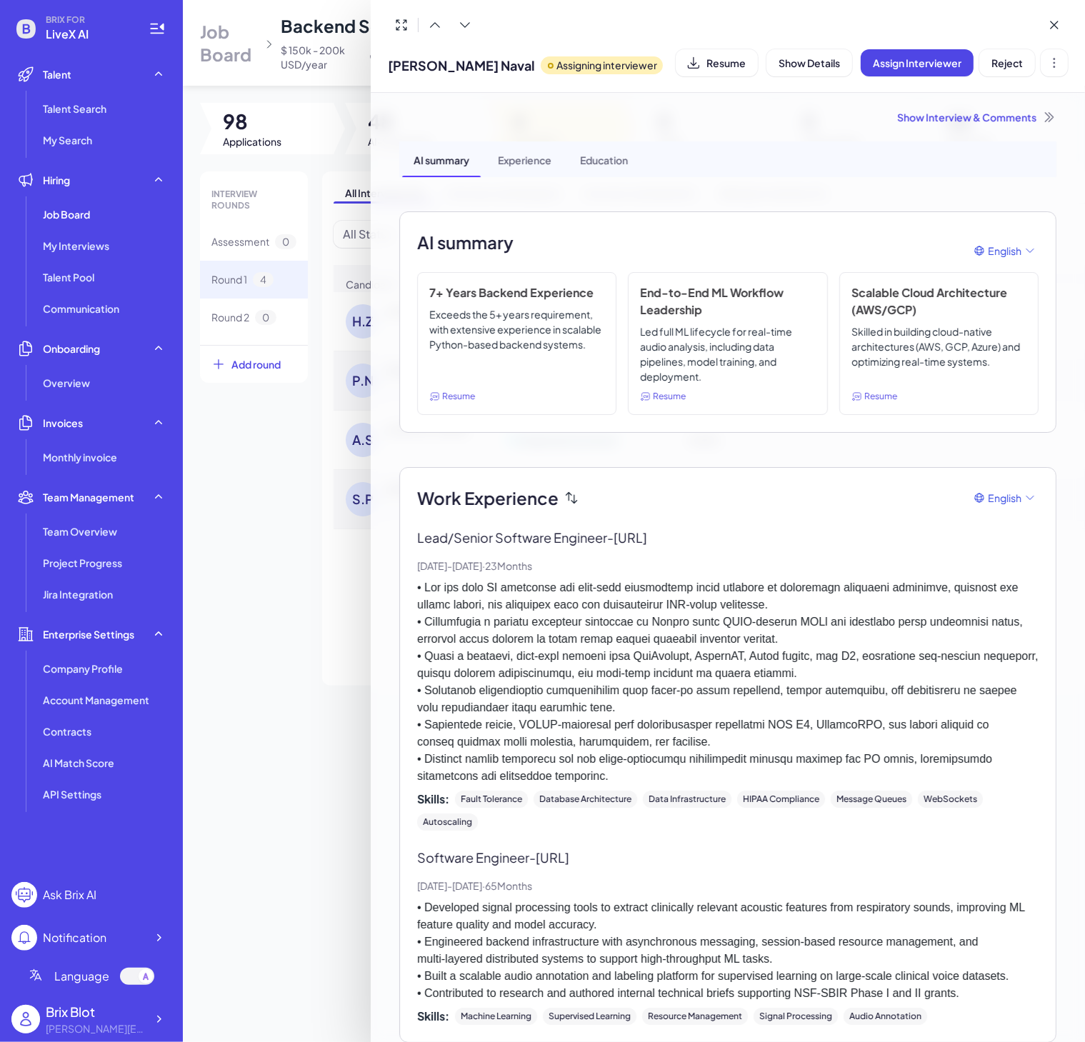
click at [268, 529] on div at bounding box center [542, 521] width 1085 height 1042
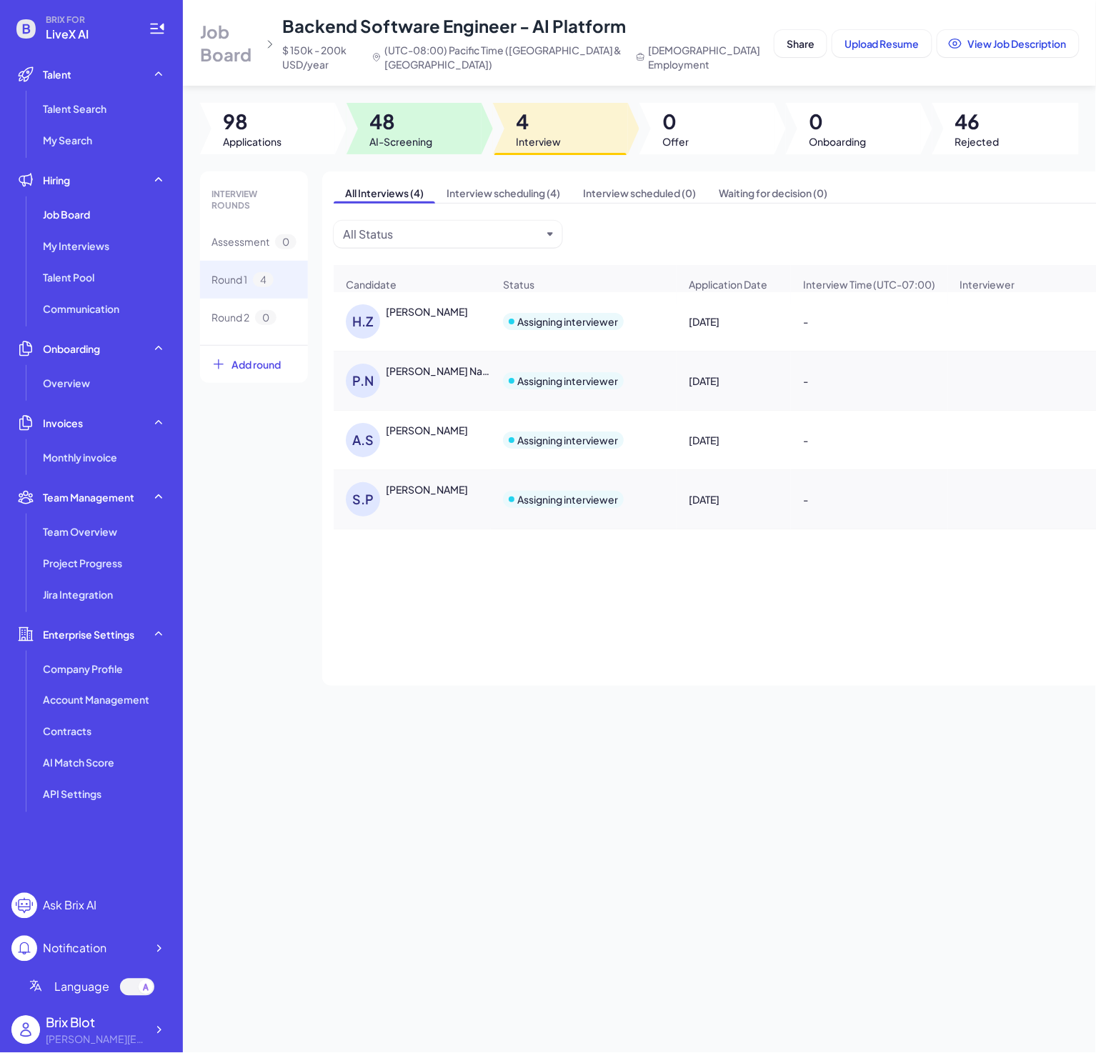
click at [411, 135] on span "AI-Screening" at bounding box center [400, 141] width 63 height 14
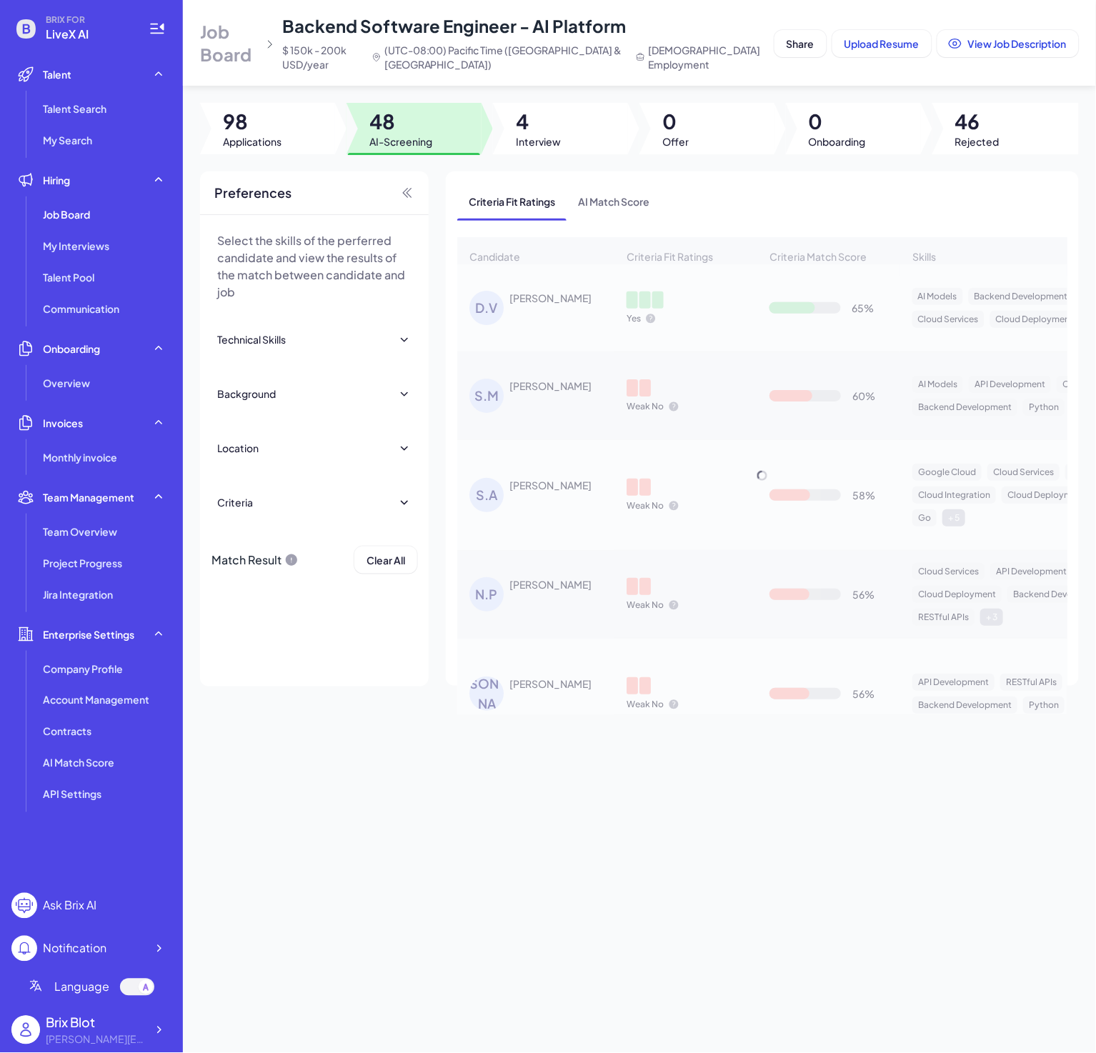
click at [551, 147] on span "Interview" at bounding box center [538, 141] width 45 height 14
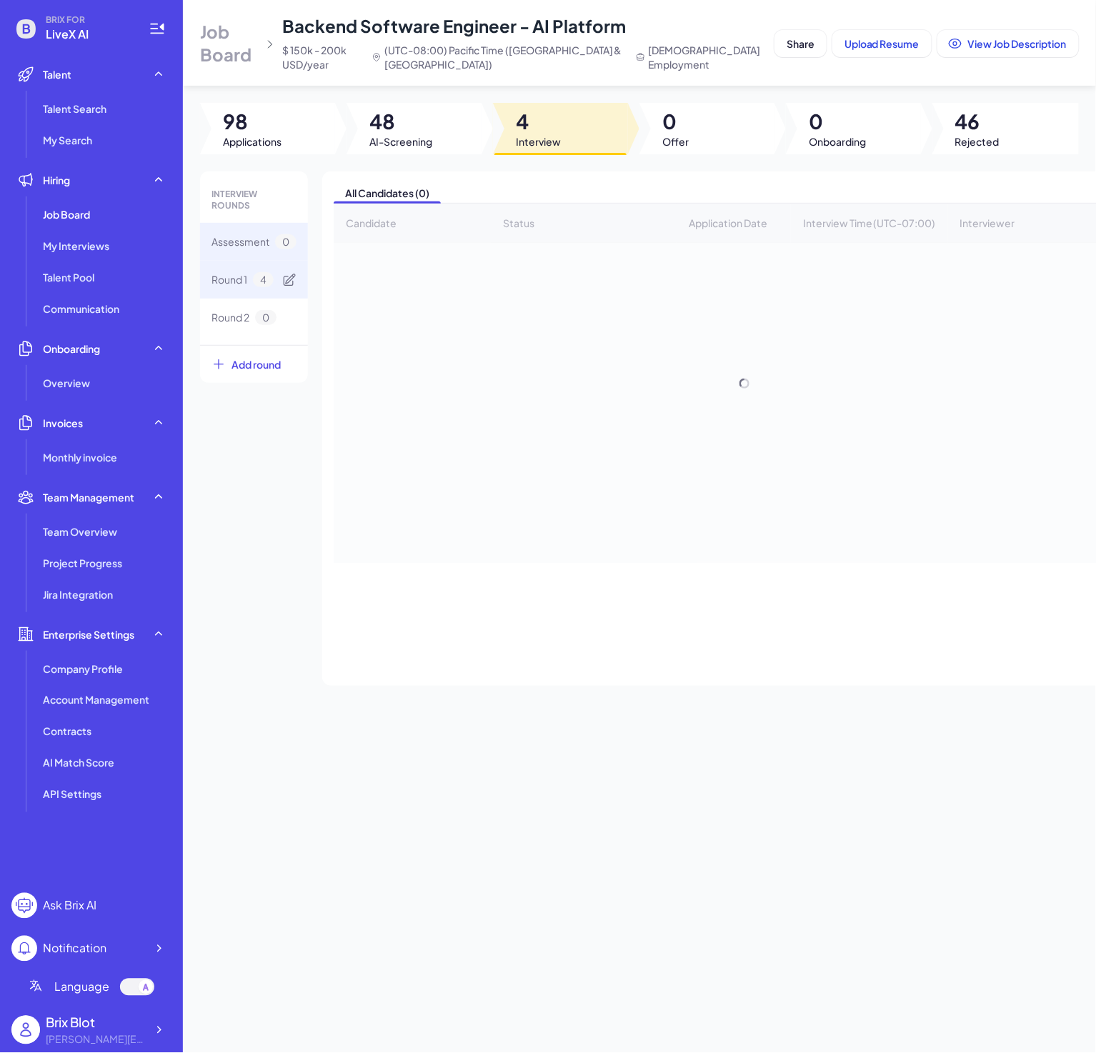
click at [296, 285] on div "Round 1 4" at bounding box center [254, 280] width 108 height 38
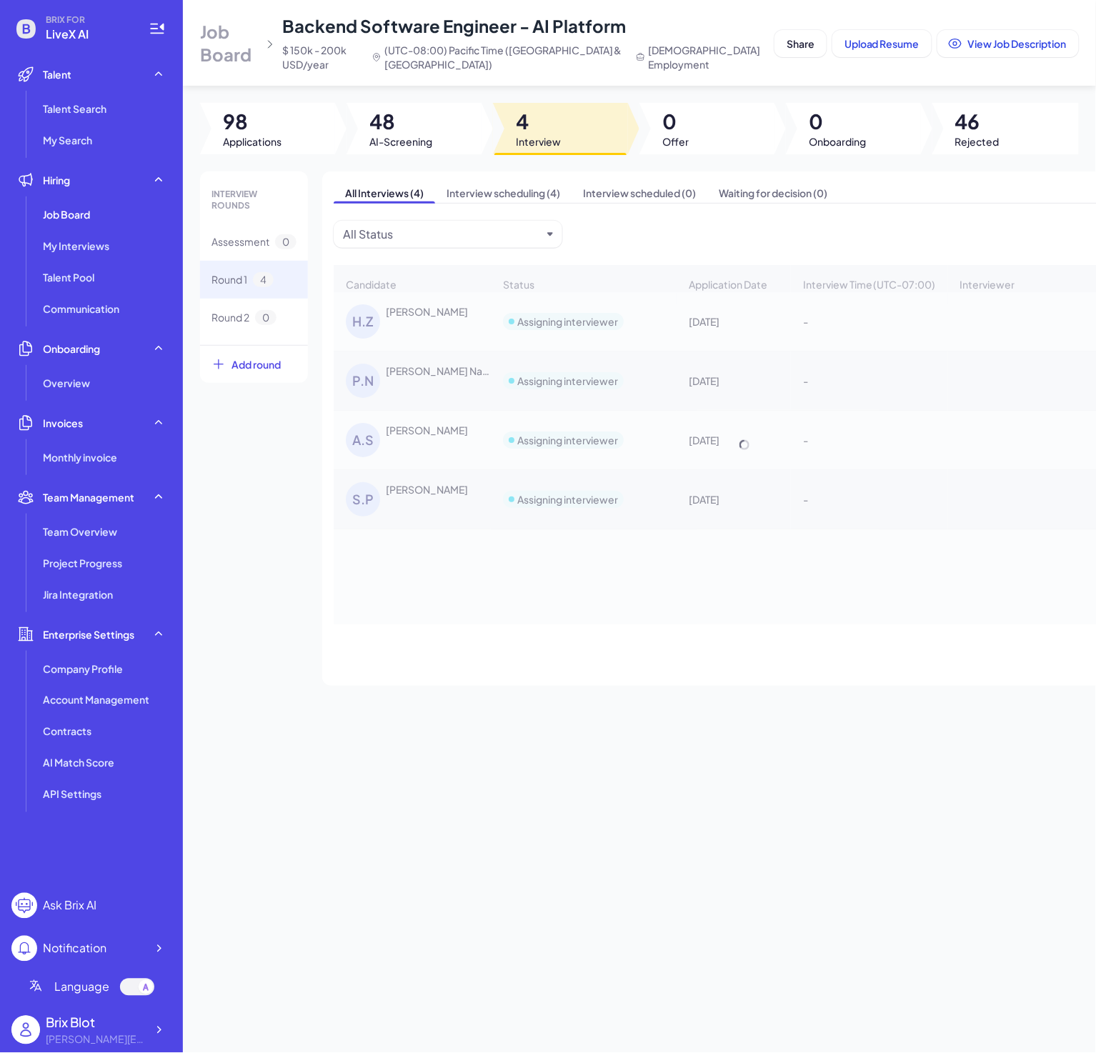
click at [547, 595] on div "Candidate Status Application Date Interview Time (UTC-07:00) Interviewer Action…" at bounding box center [744, 444] width 821 height 359
click at [541, 594] on div "Candidate Status Application Date Interview Time (UTC-07:00) Interviewer Action…" at bounding box center [744, 444] width 821 height 359
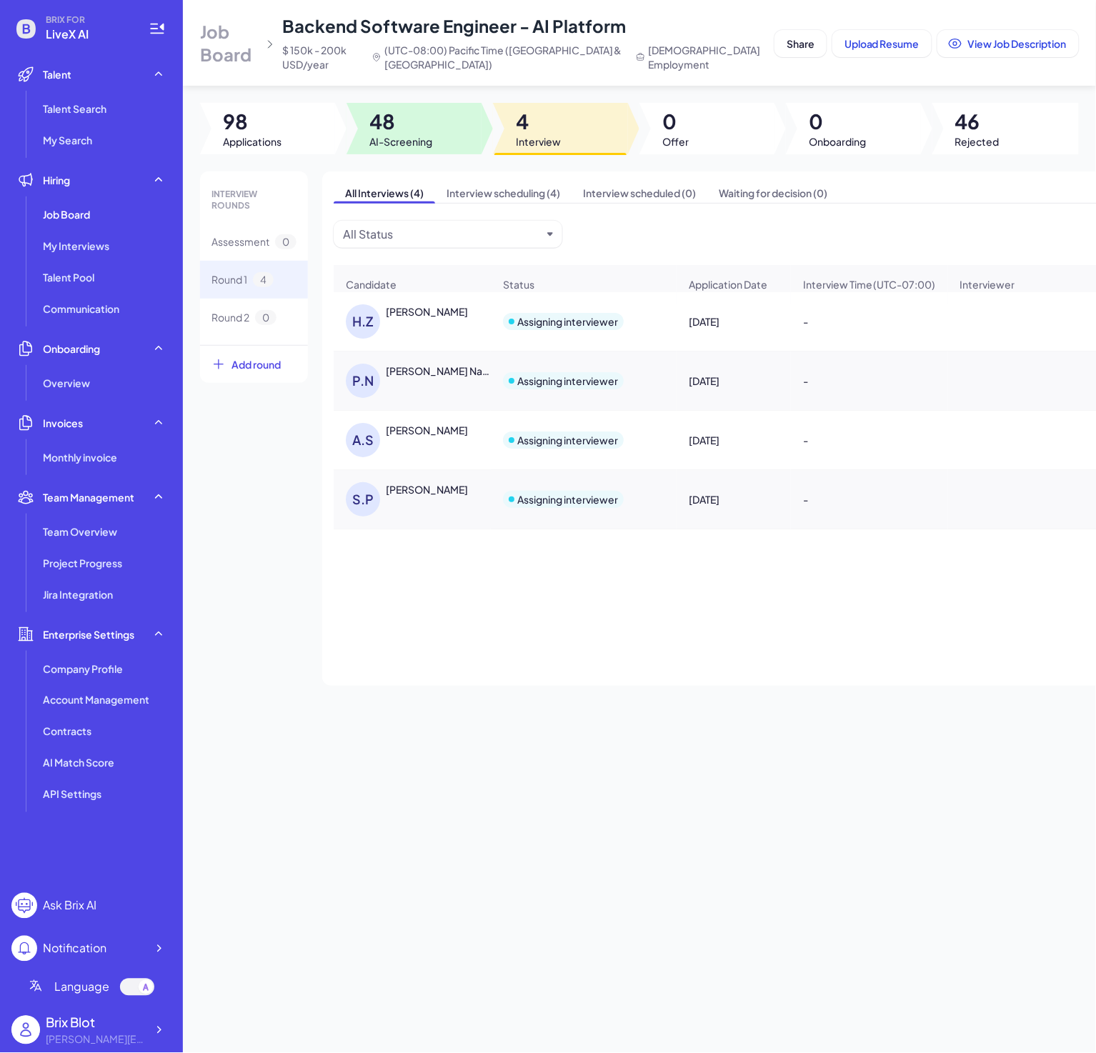
click at [417, 123] on span "48" at bounding box center [400, 122] width 63 height 26
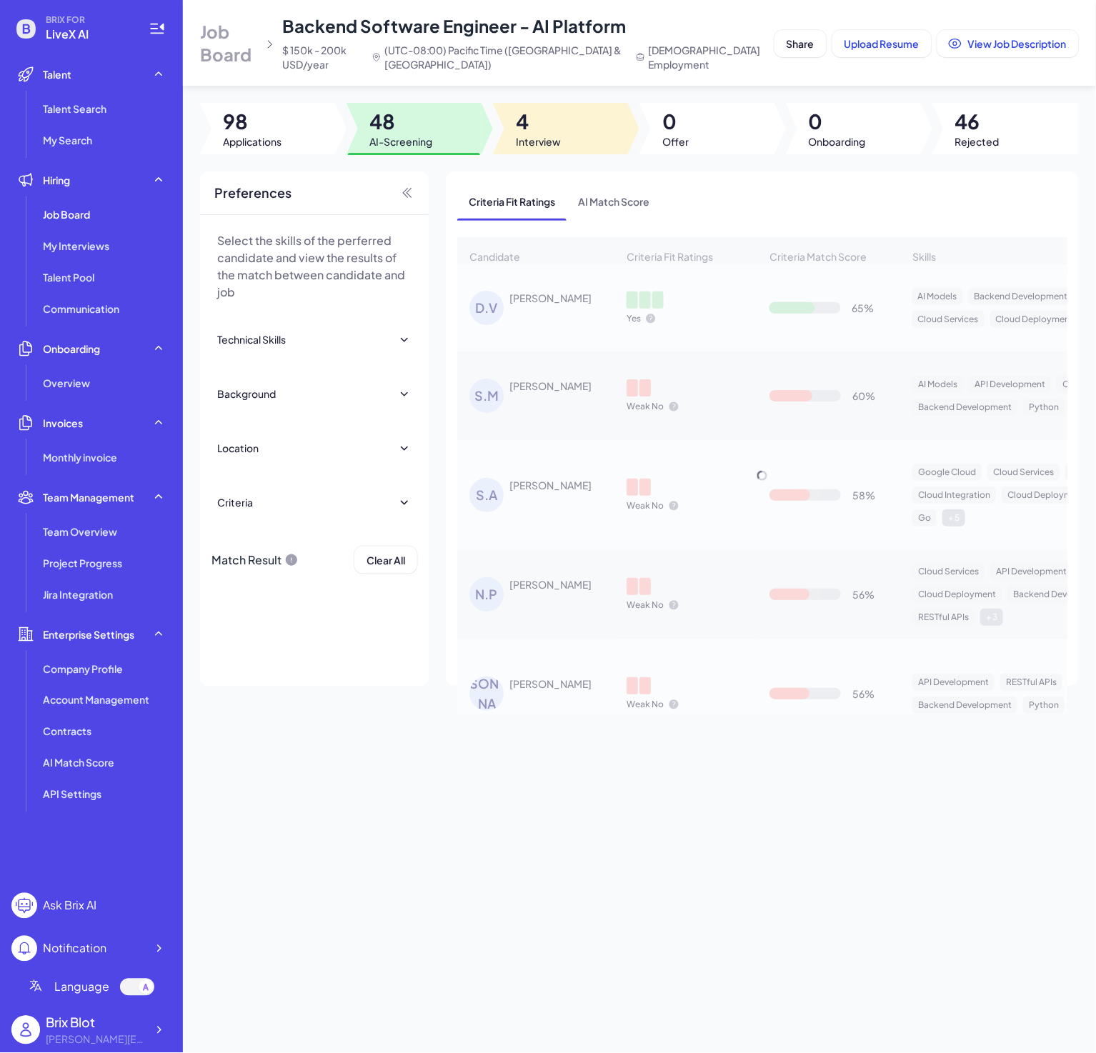
click at [571, 144] on div at bounding box center [560, 128] width 135 height 51
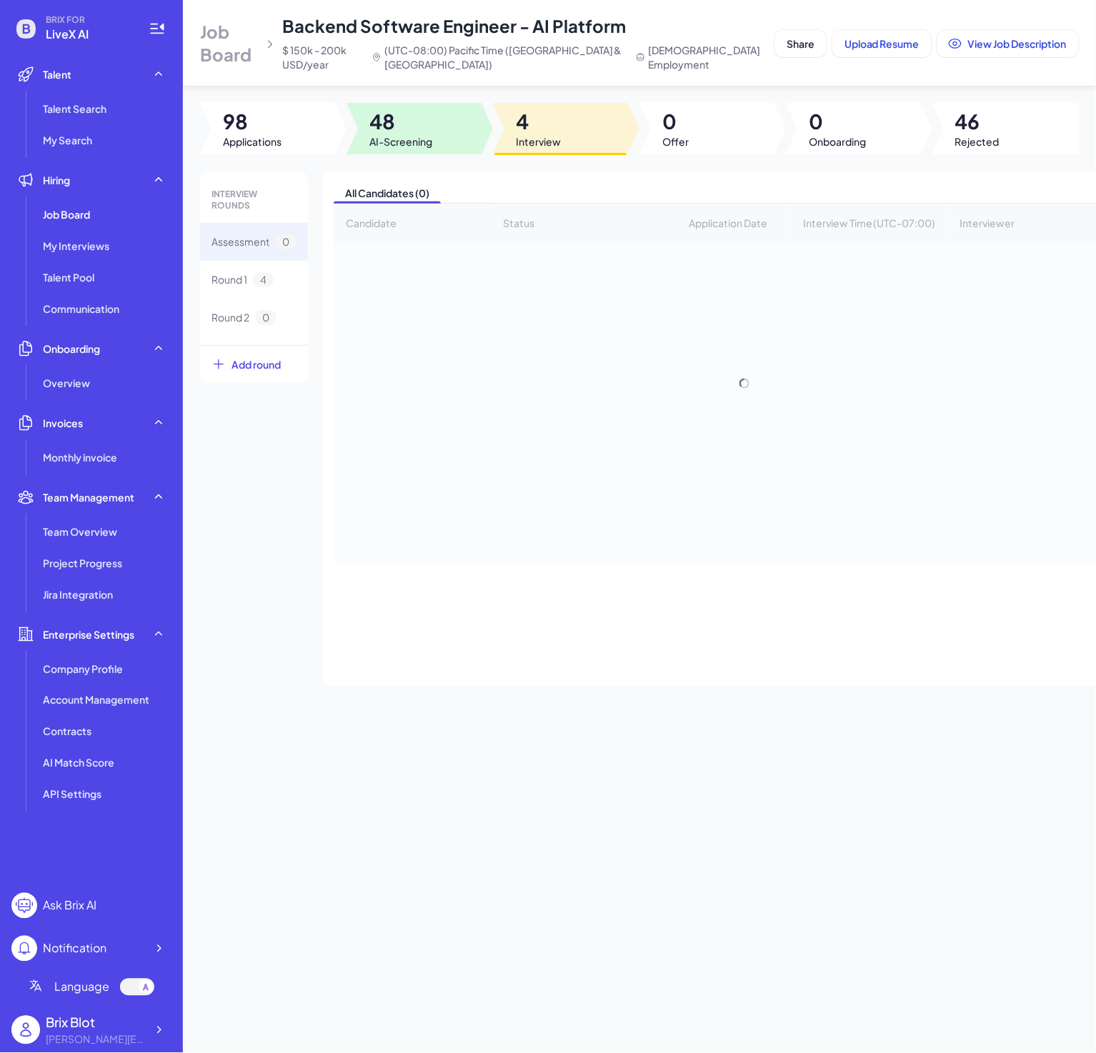
click at [413, 110] on span "48" at bounding box center [400, 122] width 63 height 26
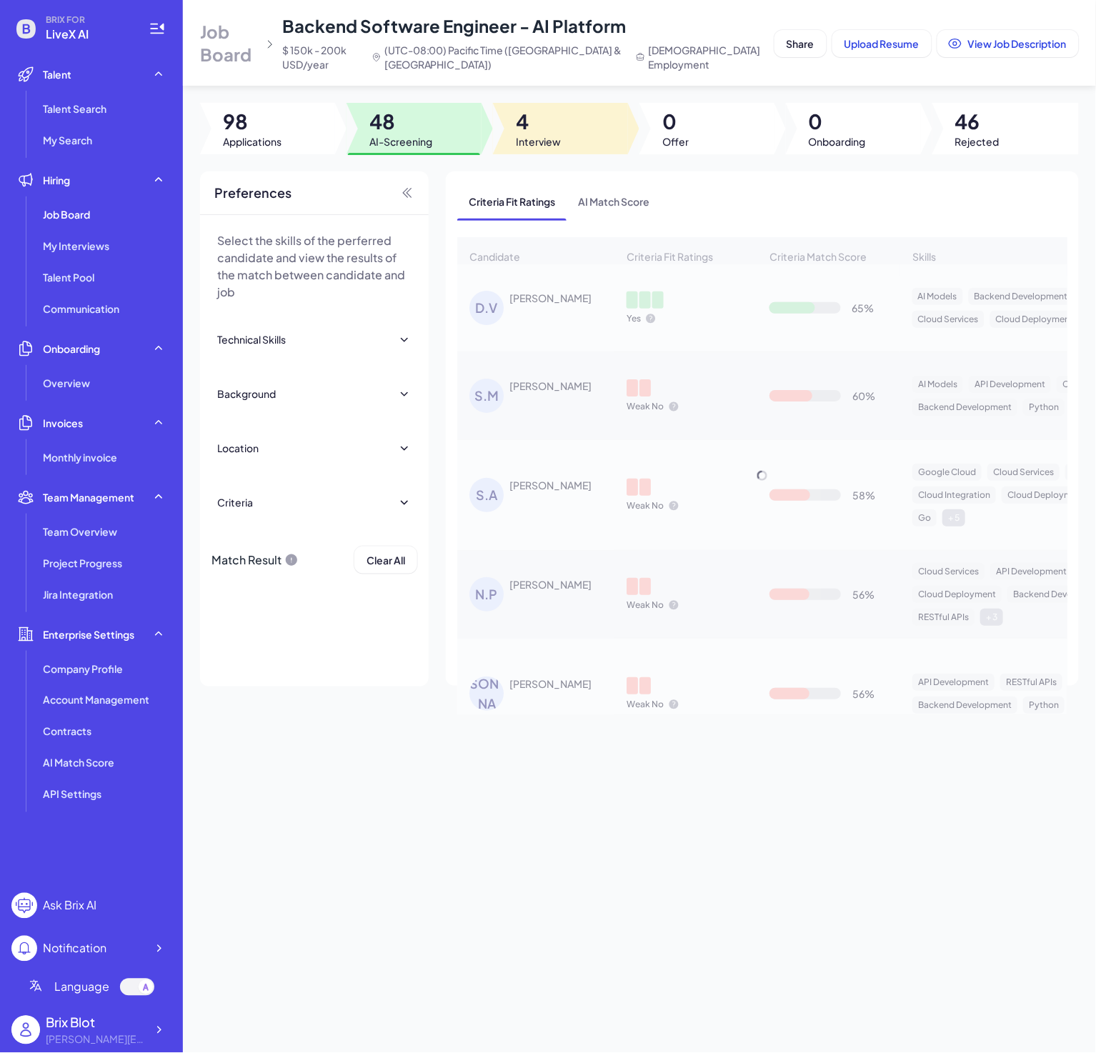
click at [524, 111] on span "4" at bounding box center [538, 122] width 45 height 26
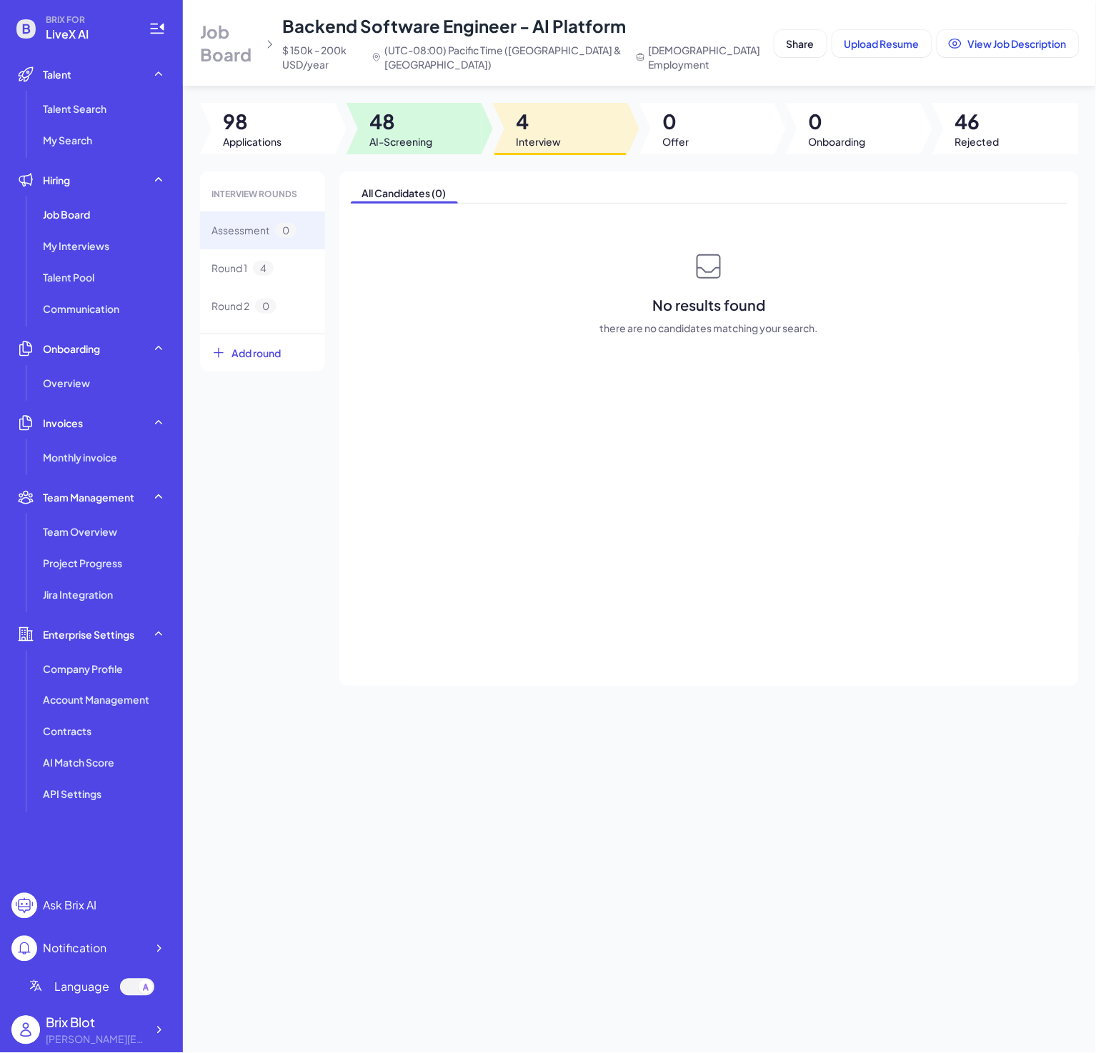
click at [424, 114] on span "48" at bounding box center [400, 122] width 63 height 26
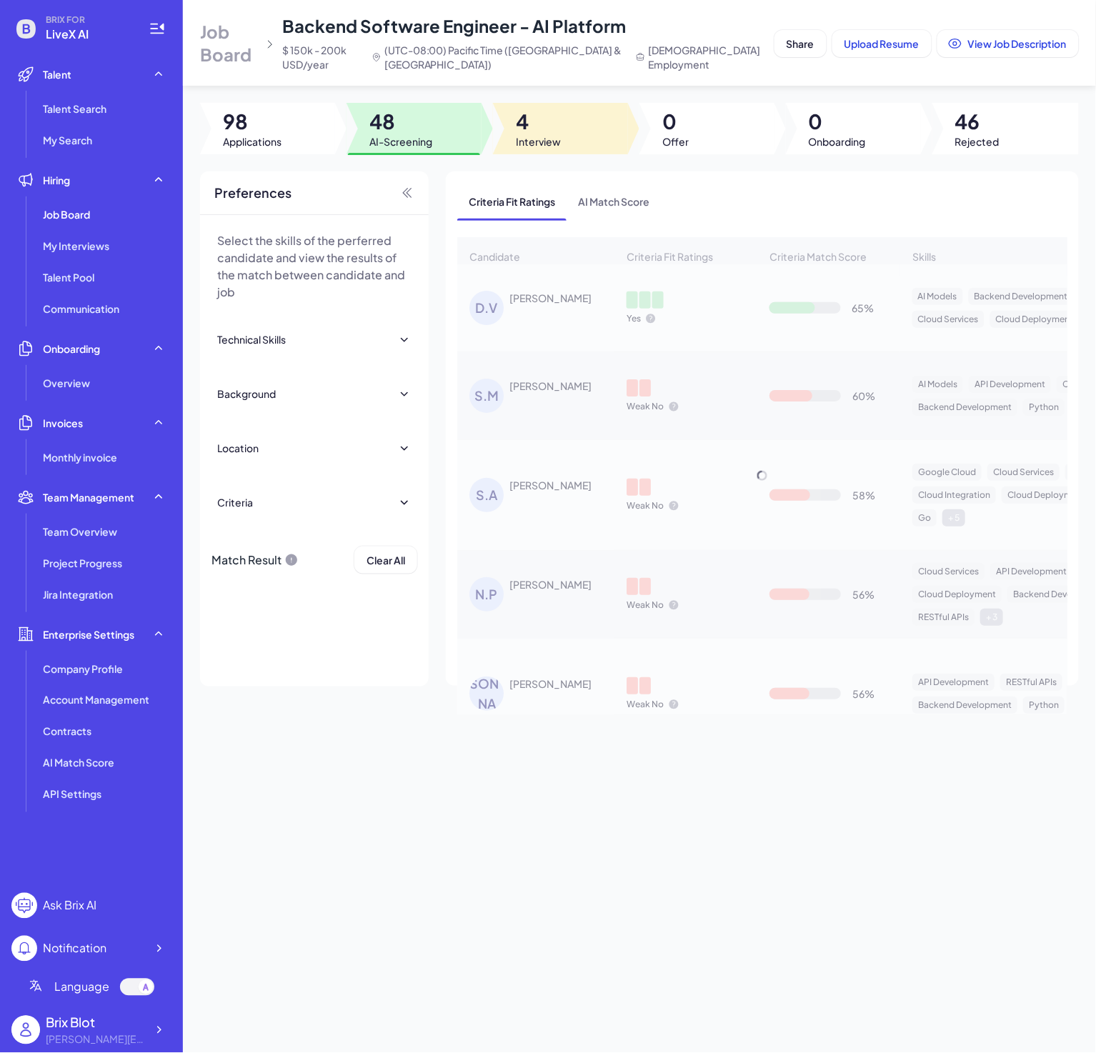
click at [531, 122] on span "4" at bounding box center [538, 122] width 45 height 26
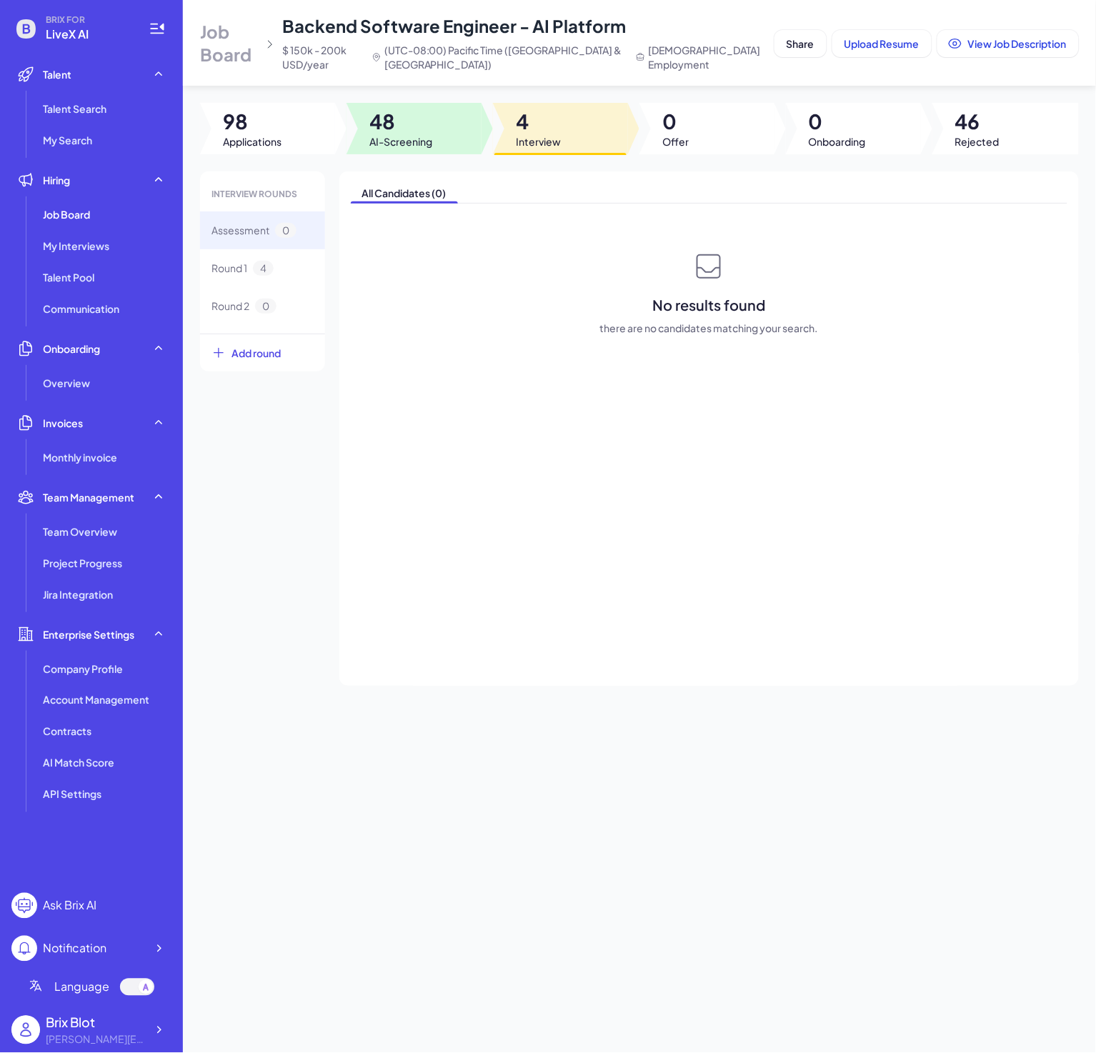
click at [409, 145] on span "AI-Screening" at bounding box center [400, 141] width 63 height 14
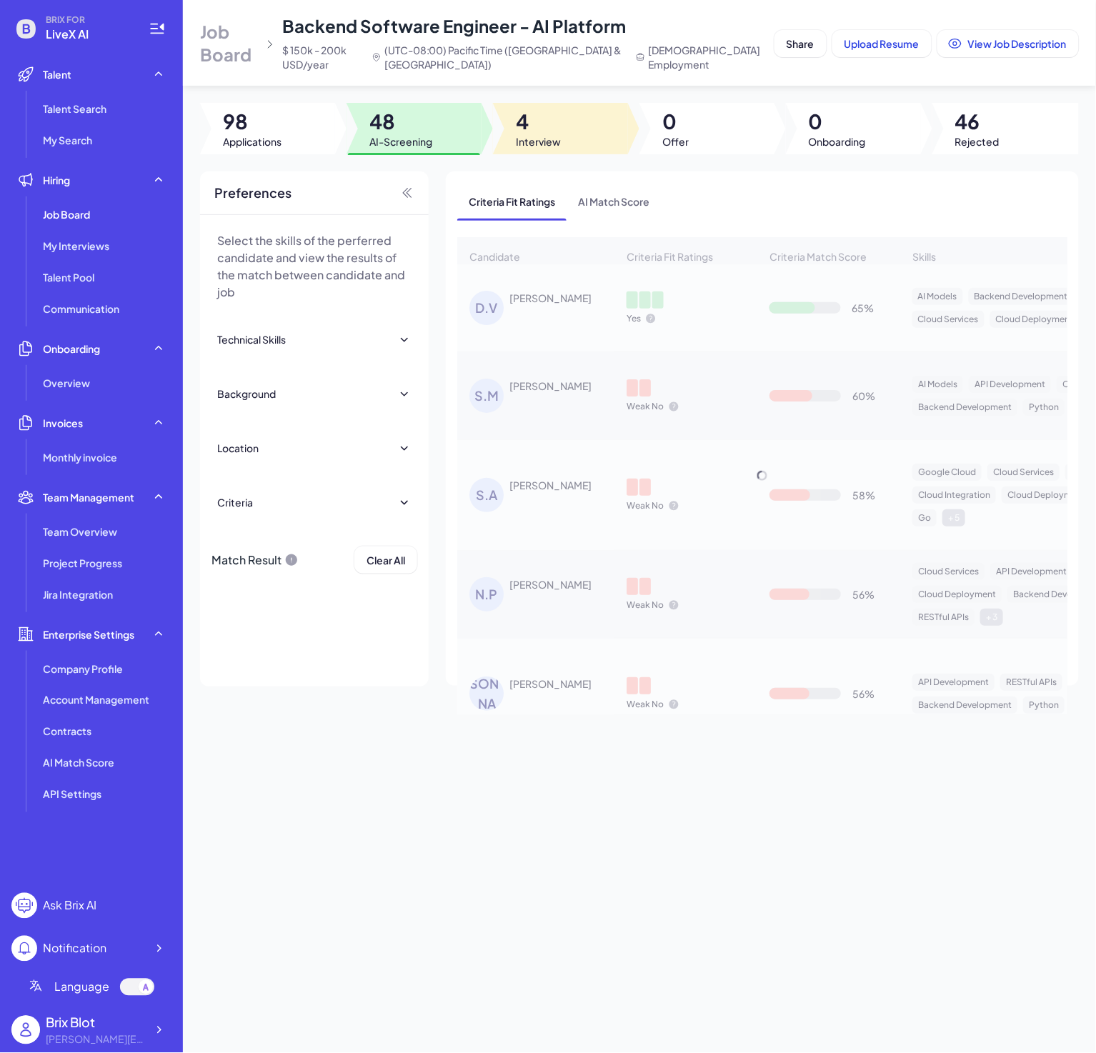
click at [584, 128] on div at bounding box center [560, 128] width 135 height 51
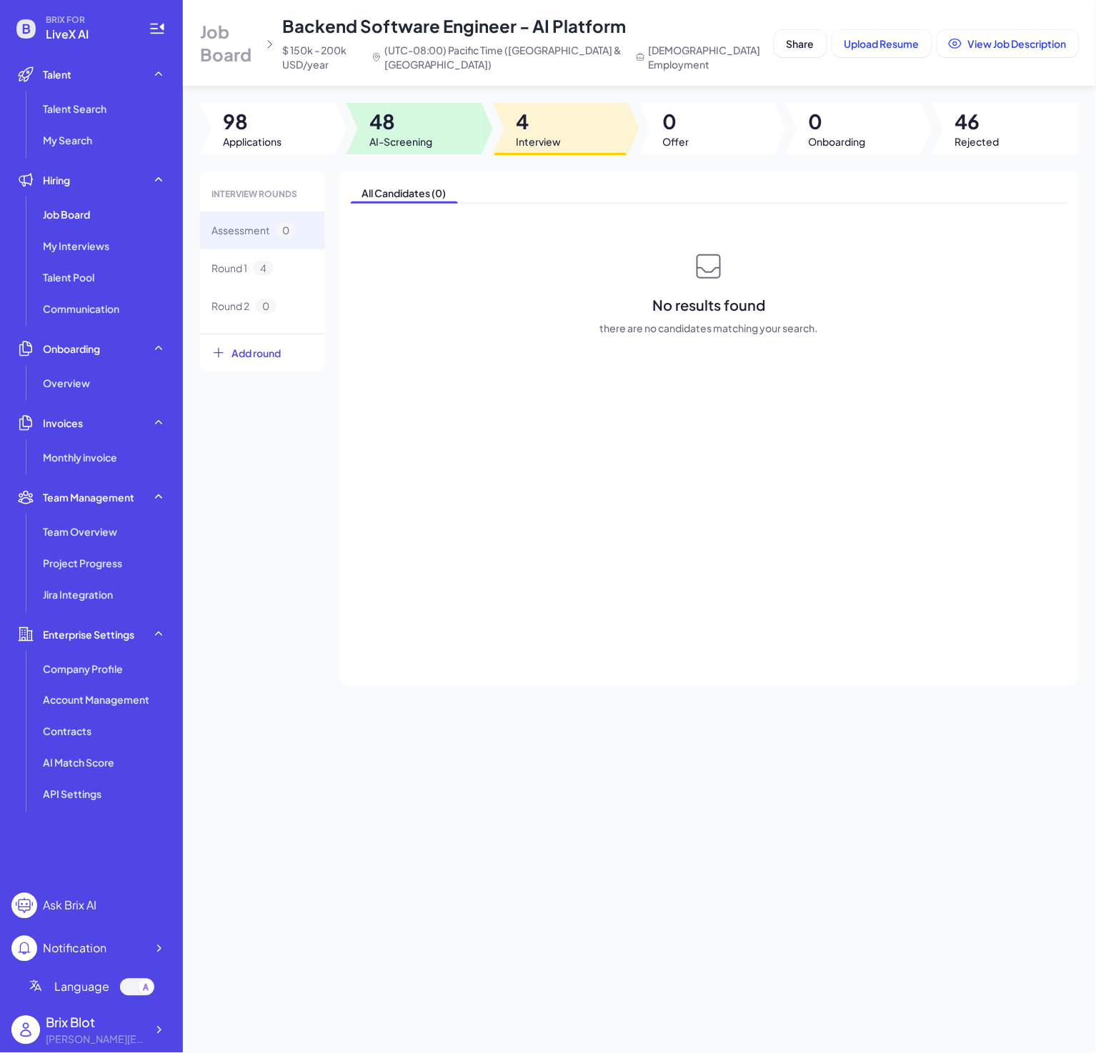
click at [445, 124] on div at bounding box center [413, 128] width 135 height 51
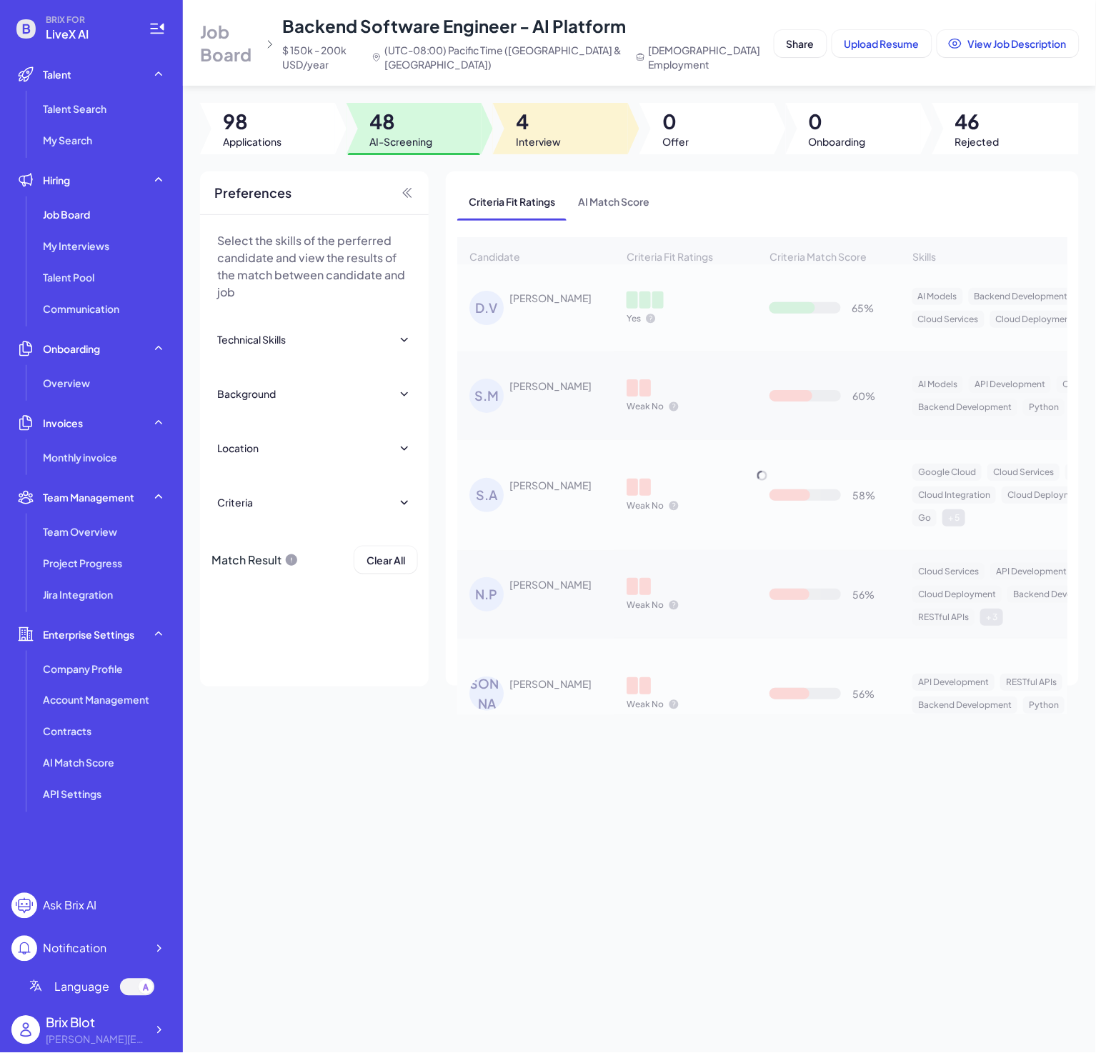
click at [562, 143] on div at bounding box center [560, 128] width 135 height 51
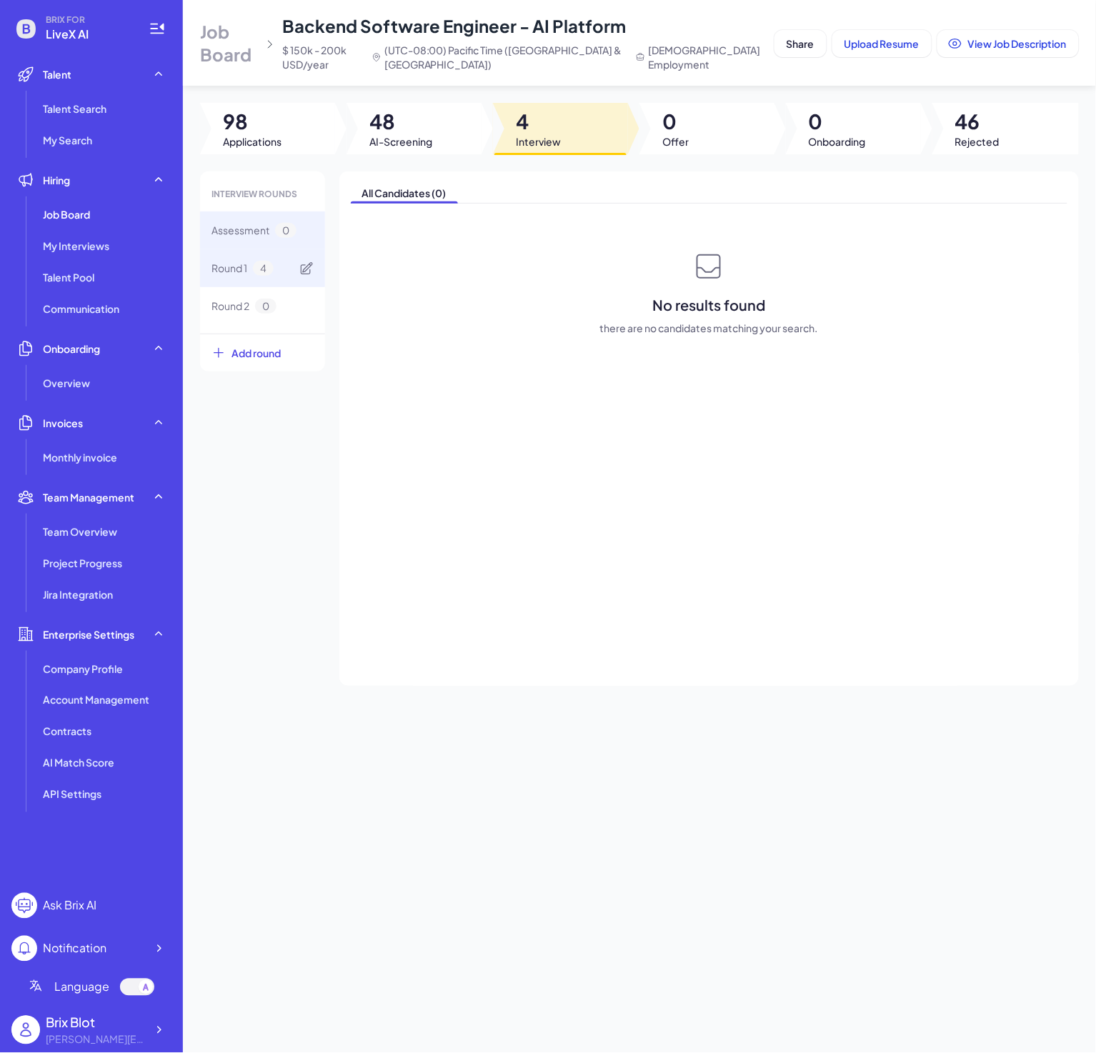
click at [238, 269] on span "Round 1" at bounding box center [229, 268] width 36 height 15
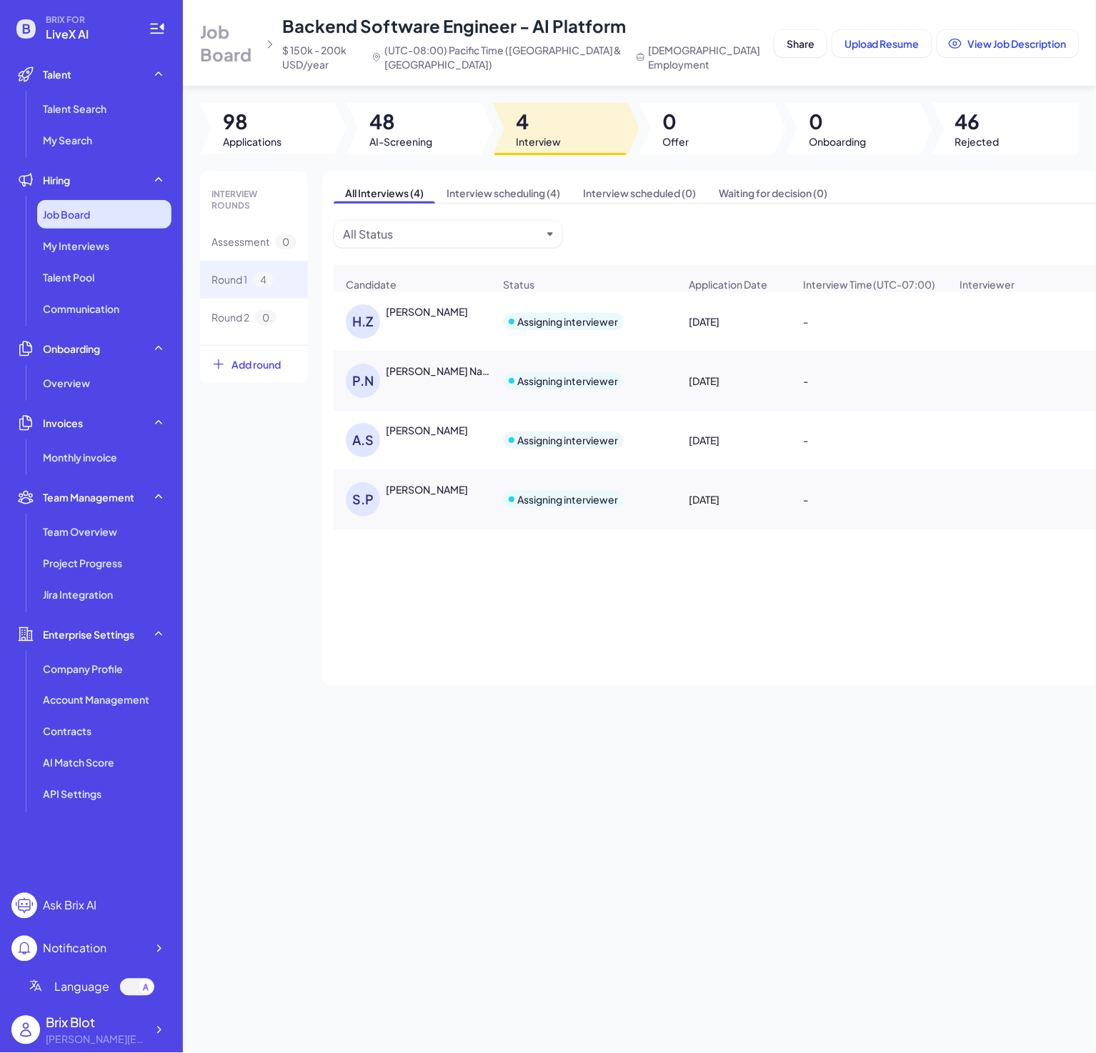
click at [105, 218] on div "Job Board" at bounding box center [104, 214] width 134 height 29
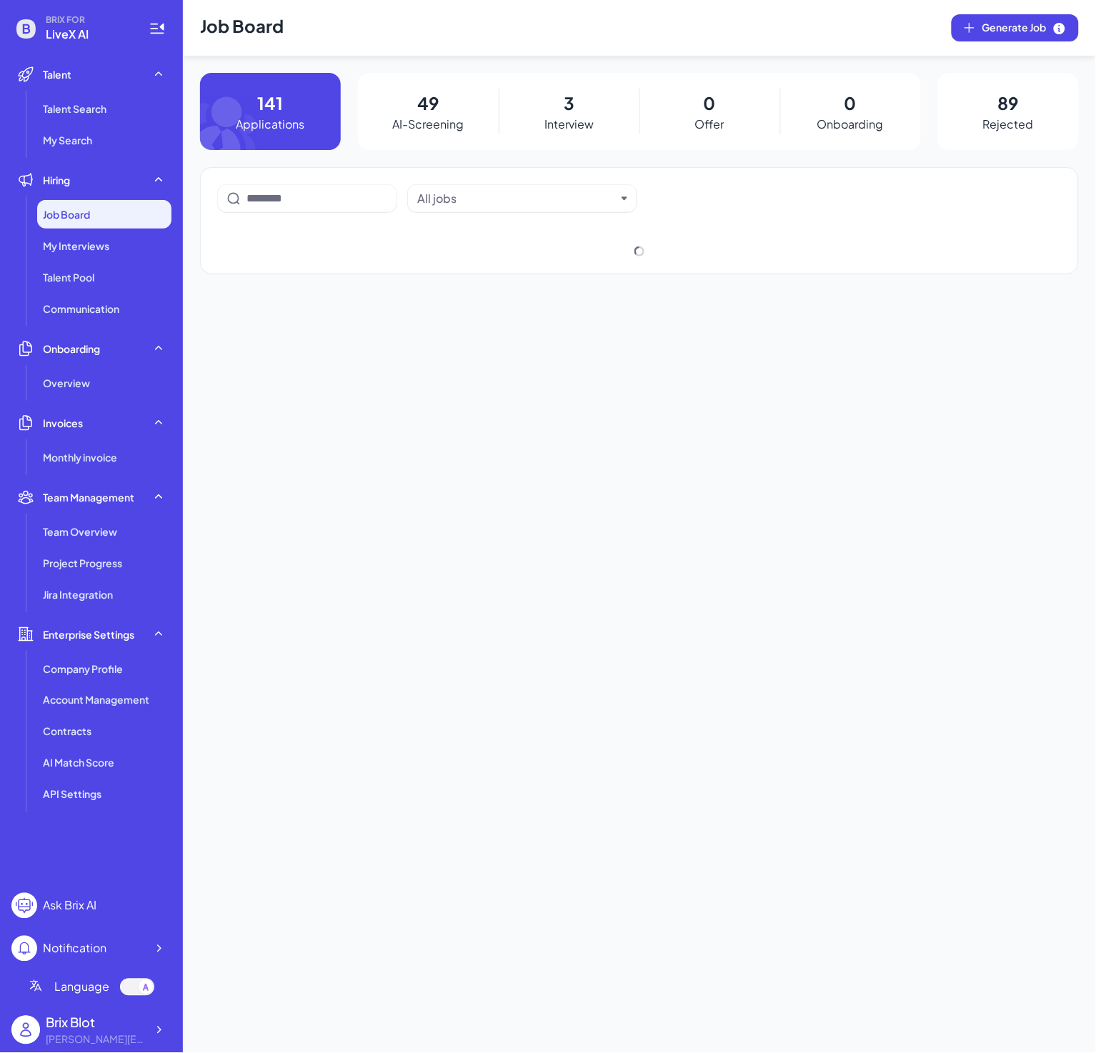
click at [376, 113] on div "49 AI-Screening" at bounding box center [428, 111] width 141 height 77
click at [448, 106] on div "49 AI-Screening" at bounding box center [428, 111] width 141 height 77
click at [436, 99] on p "48" at bounding box center [428, 103] width 22 height 26
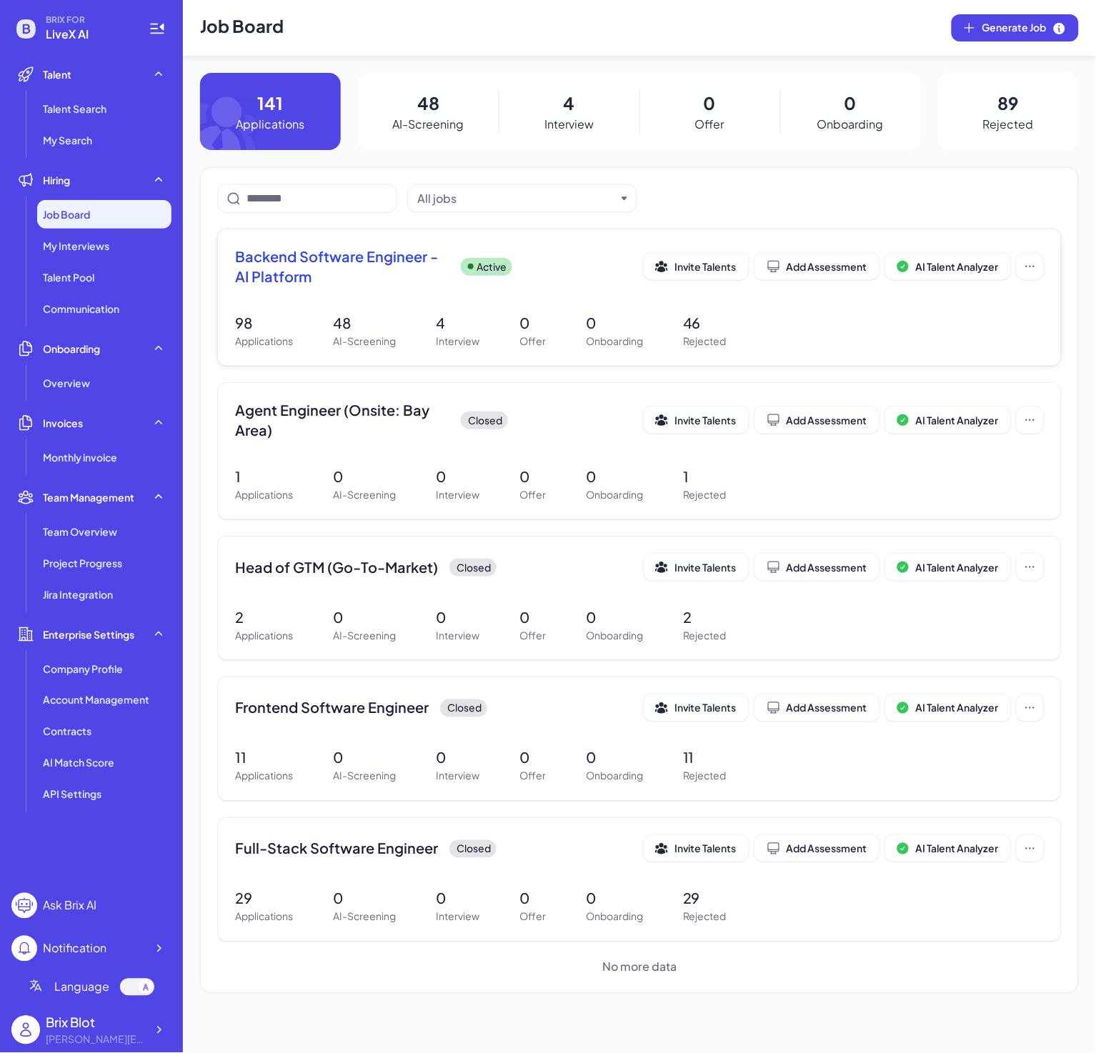
click at [346, 276] on span "Backend Software Engineer - AI Platform" at bounding box center [342, 266] width 214 height 40
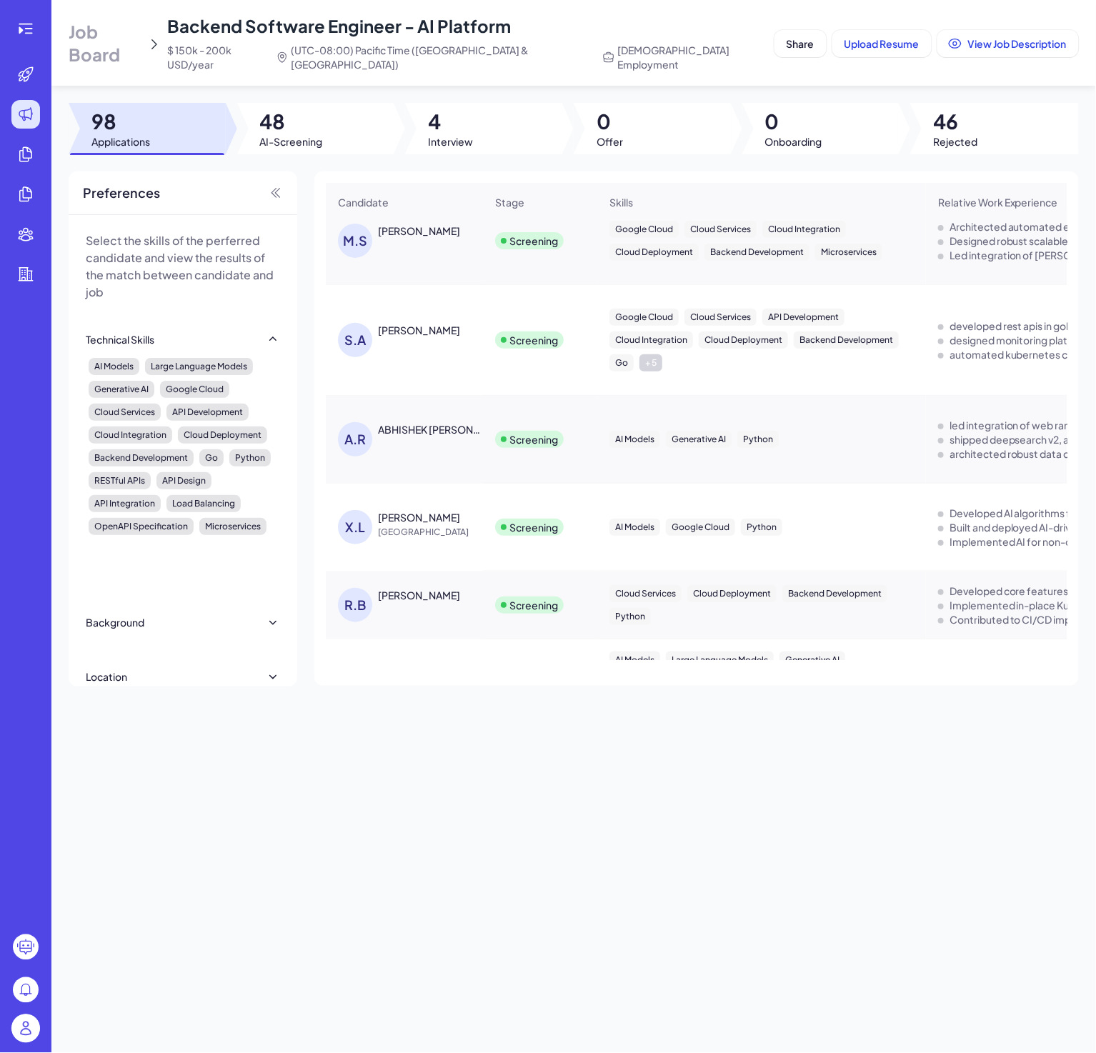
scroll to position [214, 0]
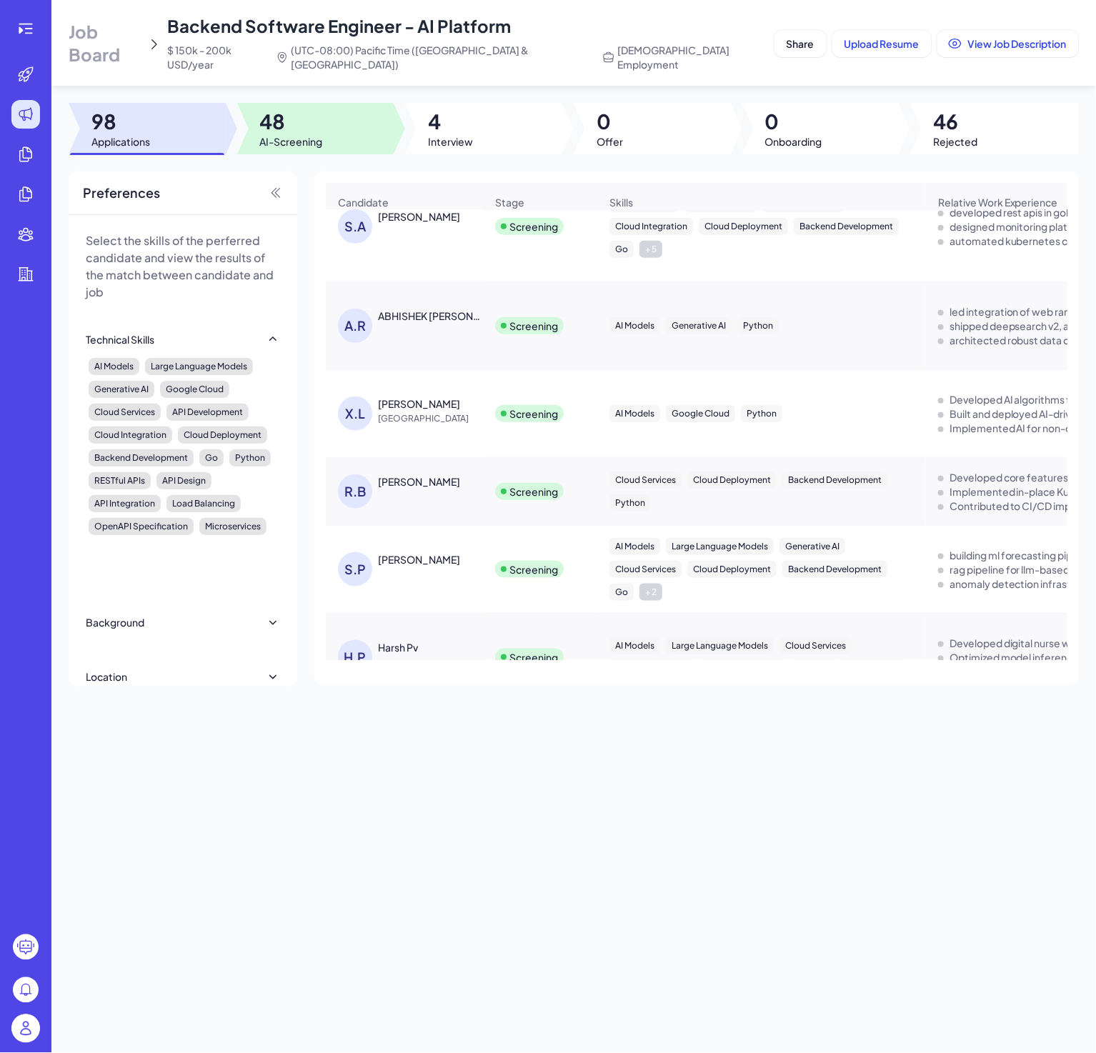
click at [337, 110] on div at bounding box center [315, 128] width 157 height 51
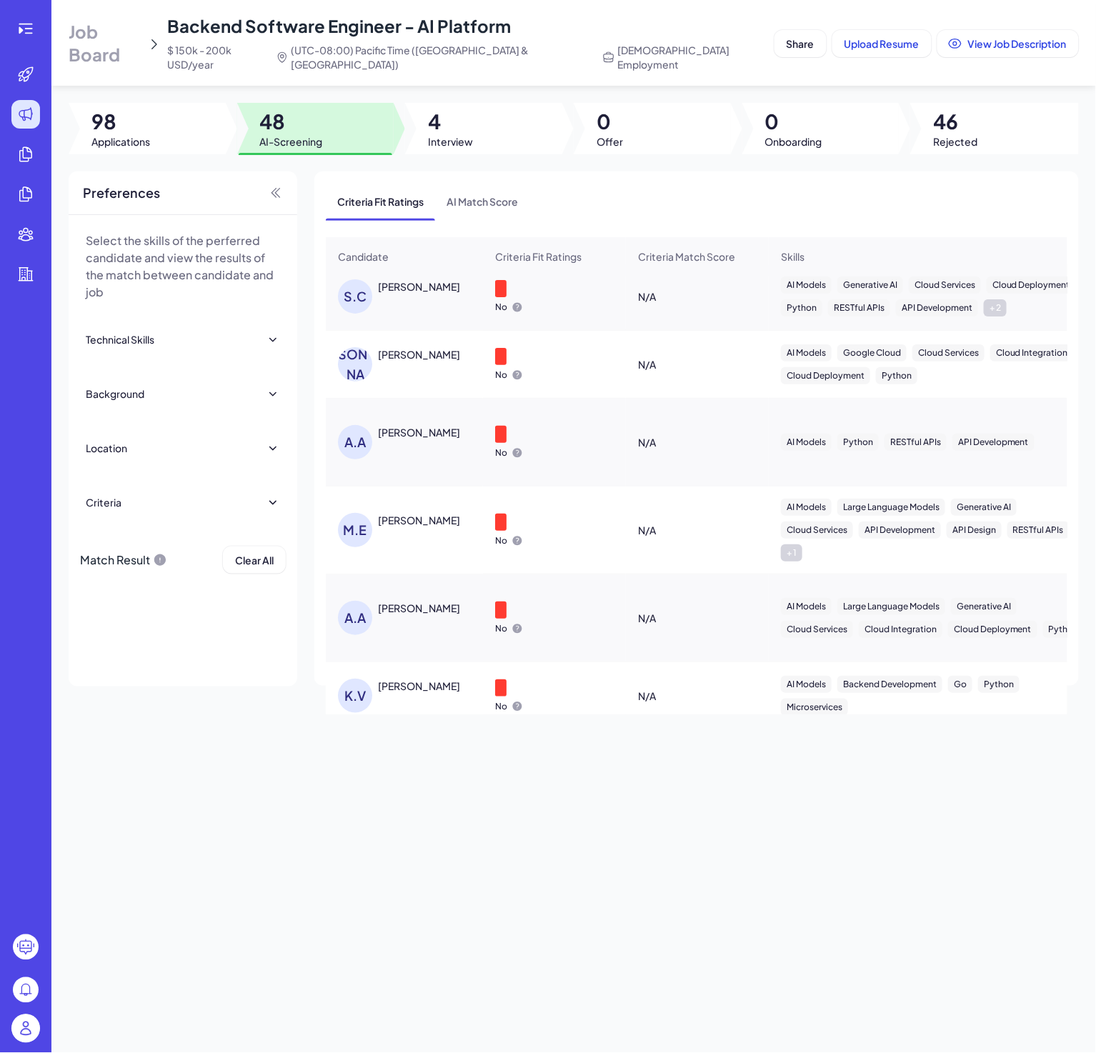
scroll to position [0, 0]
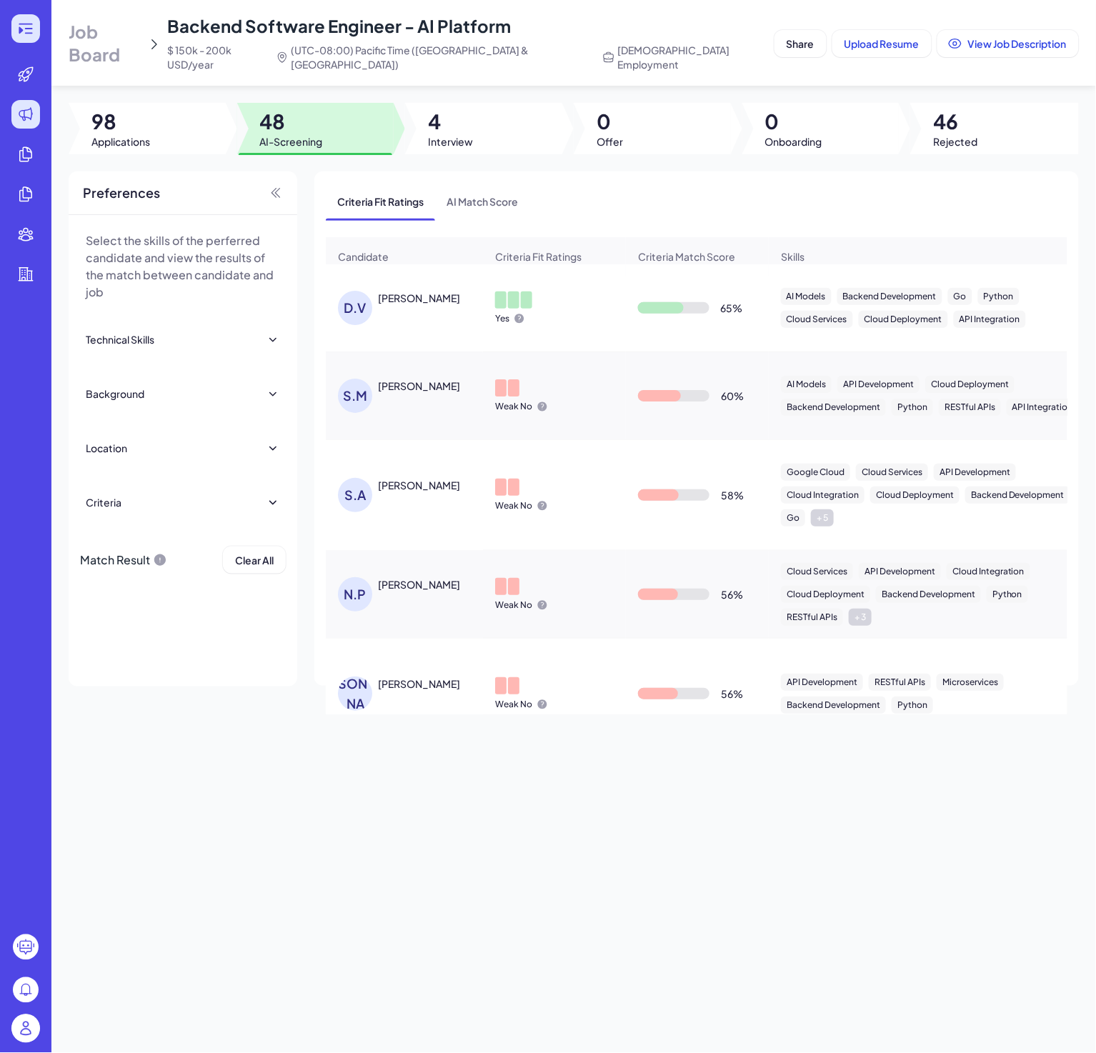
click at [32, 24] on icon at bounding box center [25, 28] width 17 height 17
